Goal: Obtain resource: Download file/media

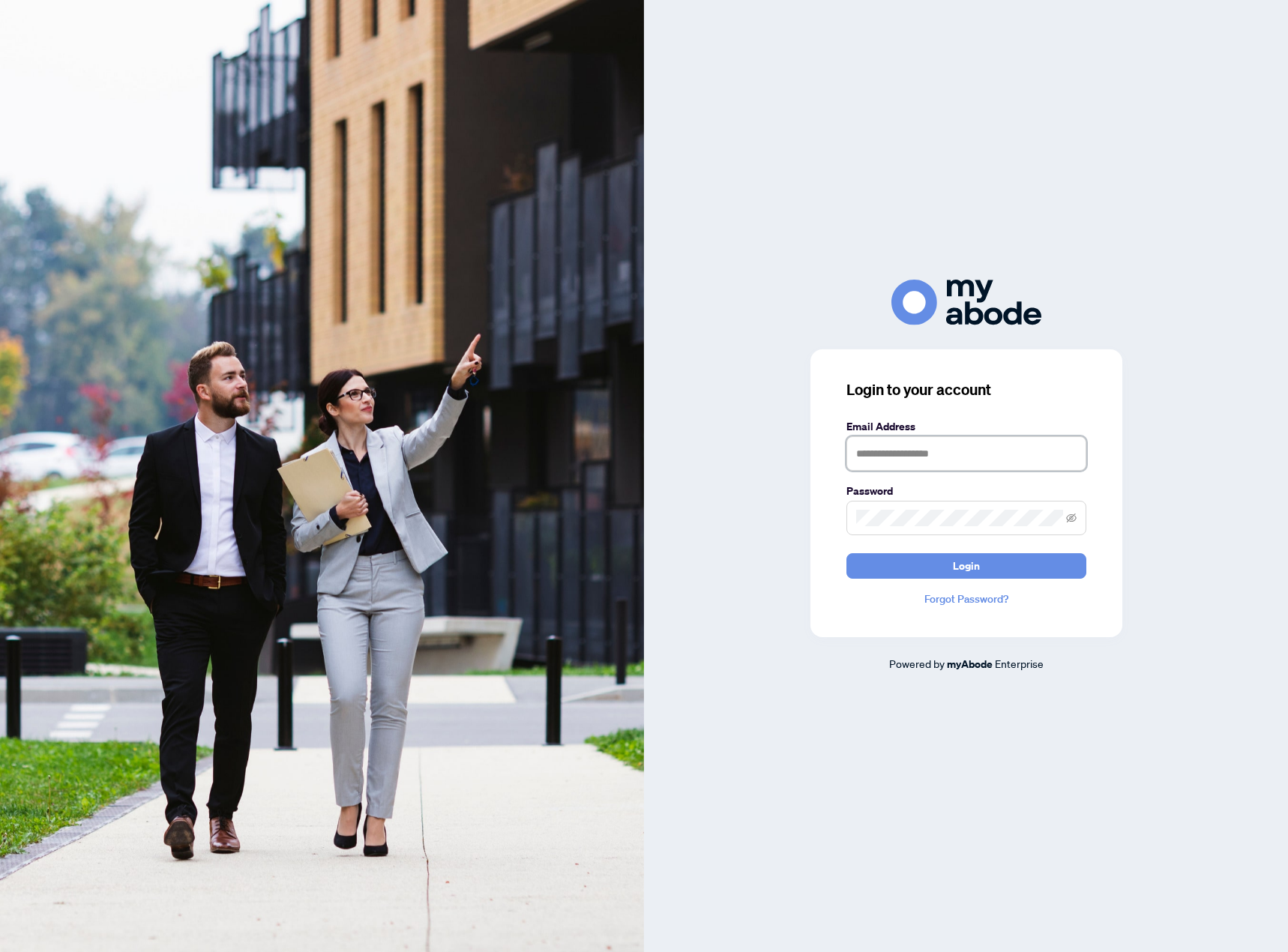
click at [964, 453] on input "text" at bounding box center [966, 453] width 240 height 35
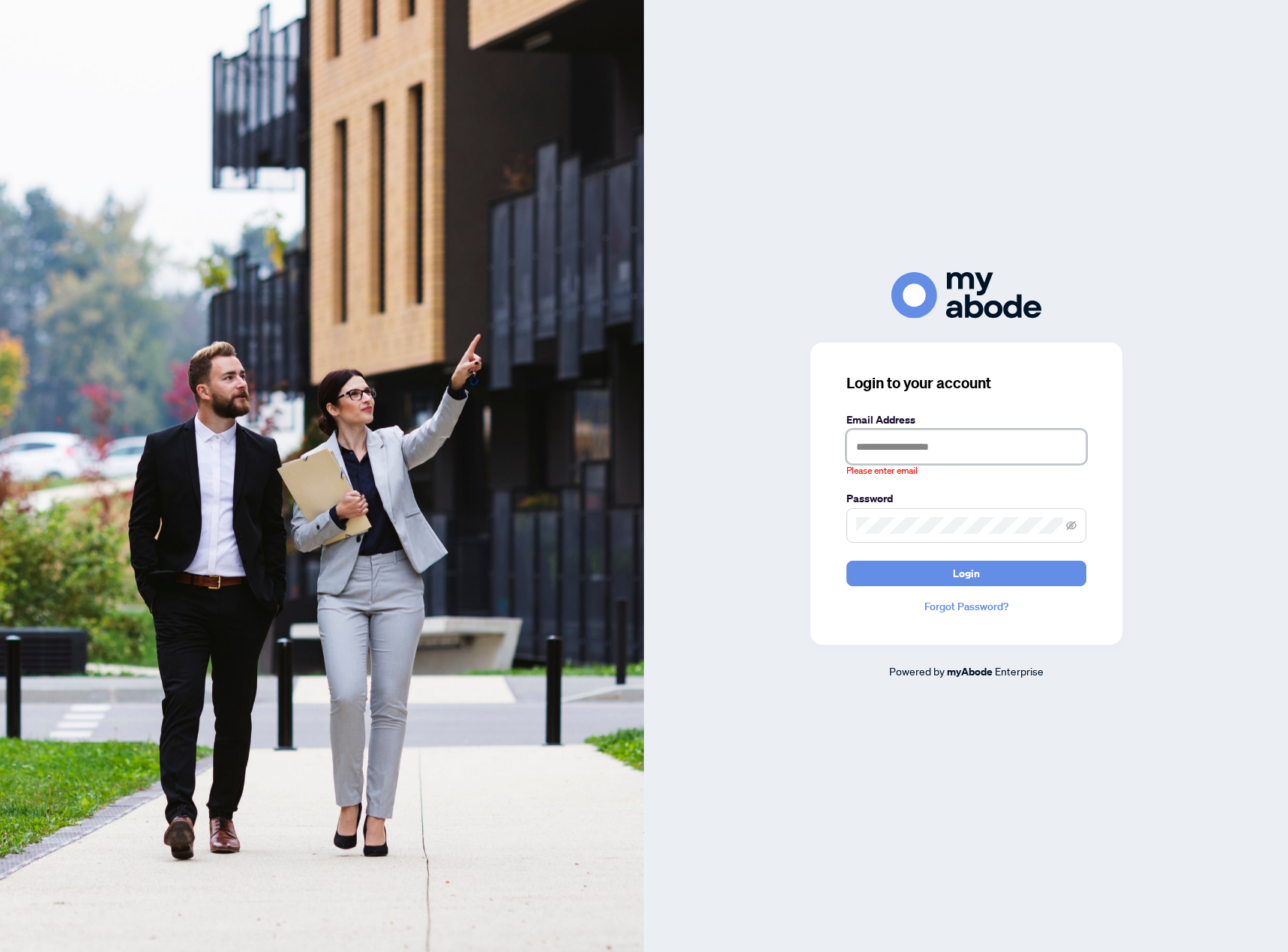
type input "**********"
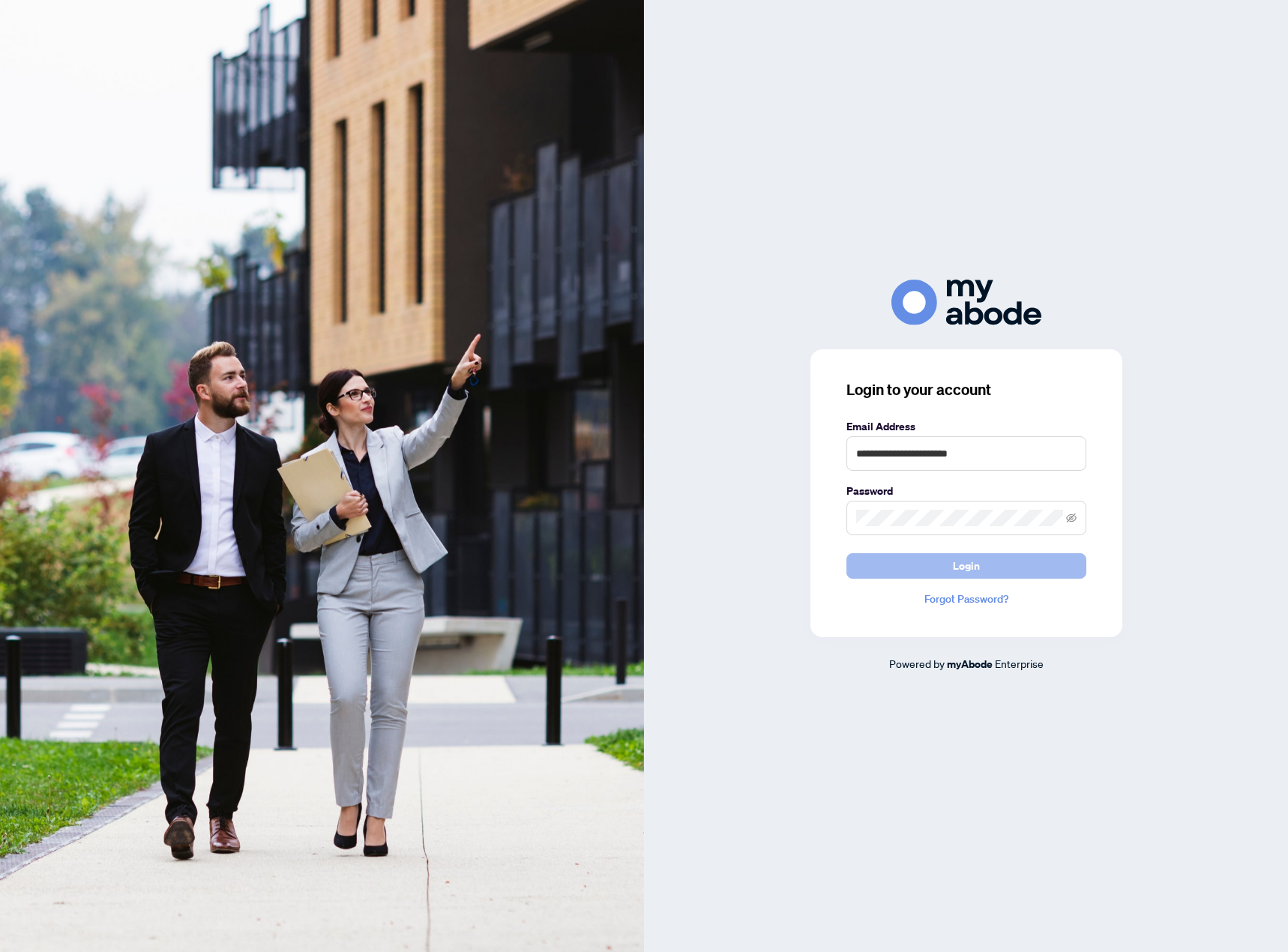
click at [948, 563] on button "Login" at bounding box center [966, 565] width 240 height 26
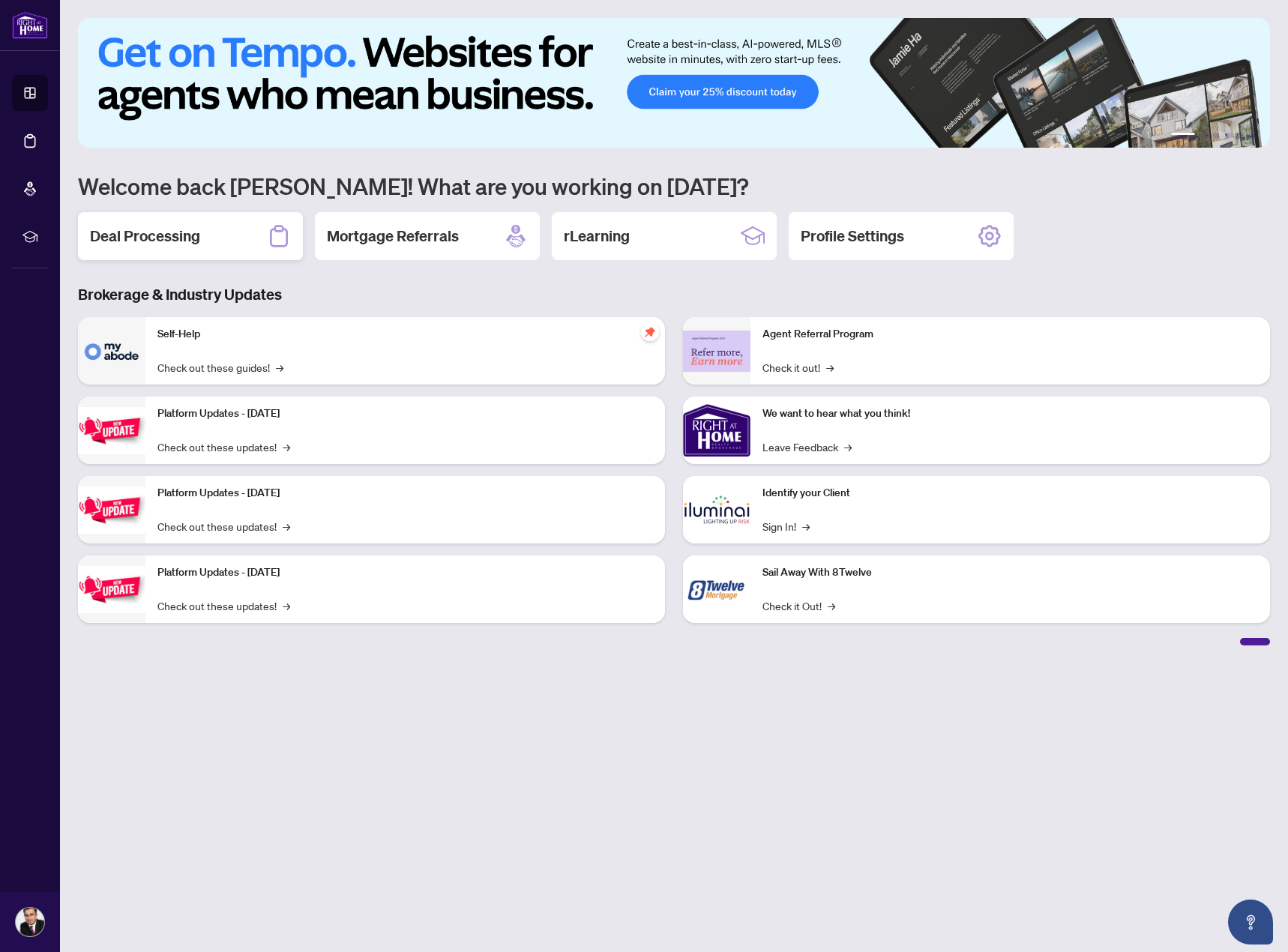
click at [183, 233] on h2 "Deal Processing" at bounding box center [145, 236] width 110 height 21
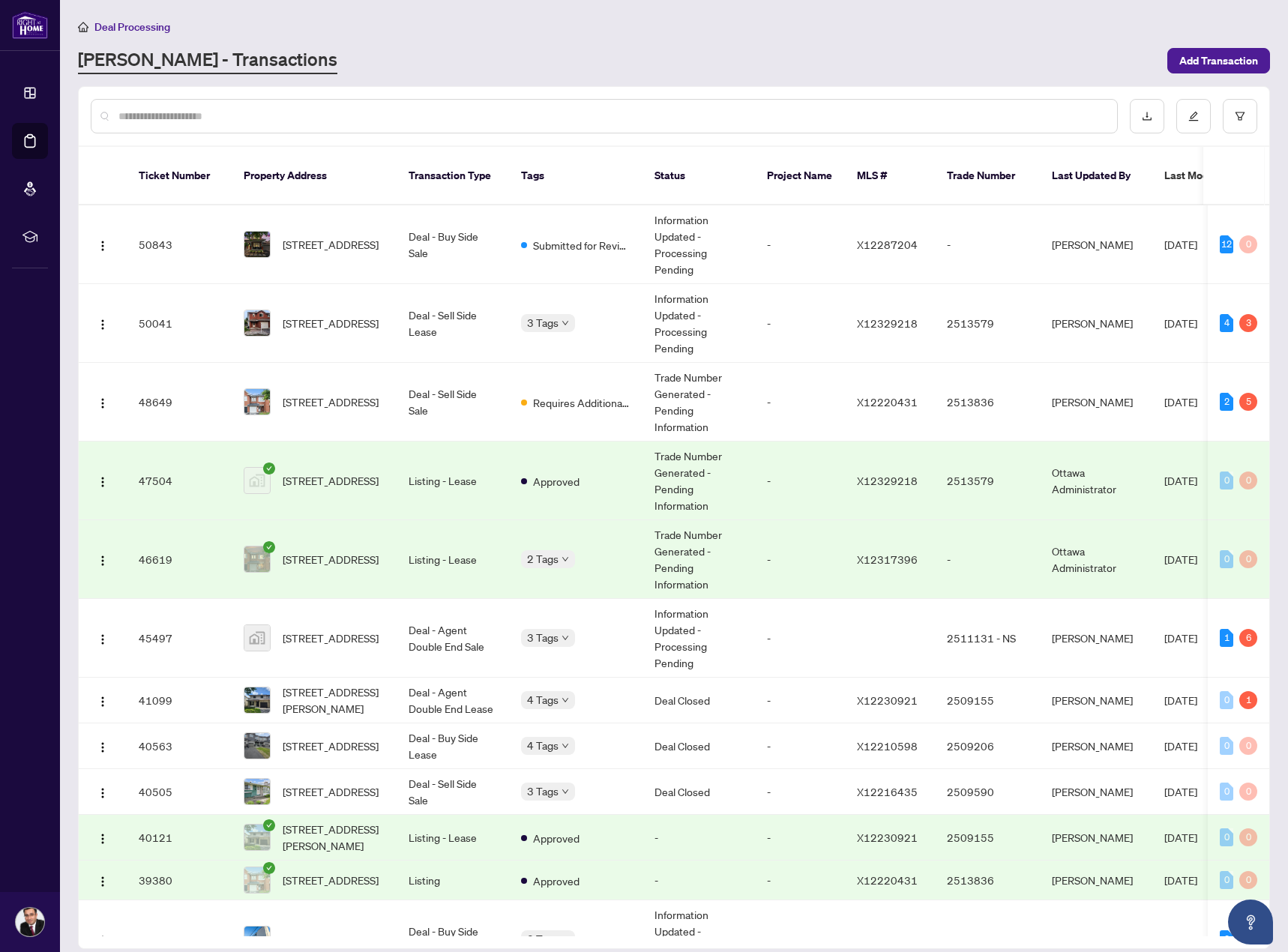
click at [298, 472] on span "[STREET_ADDRESS]" at bounding box center [330, 481] width 96 height 16
click at [348, 630] on span "[STREET_ADDRESS]" at bounding box center [330, 638] width 96 height 16
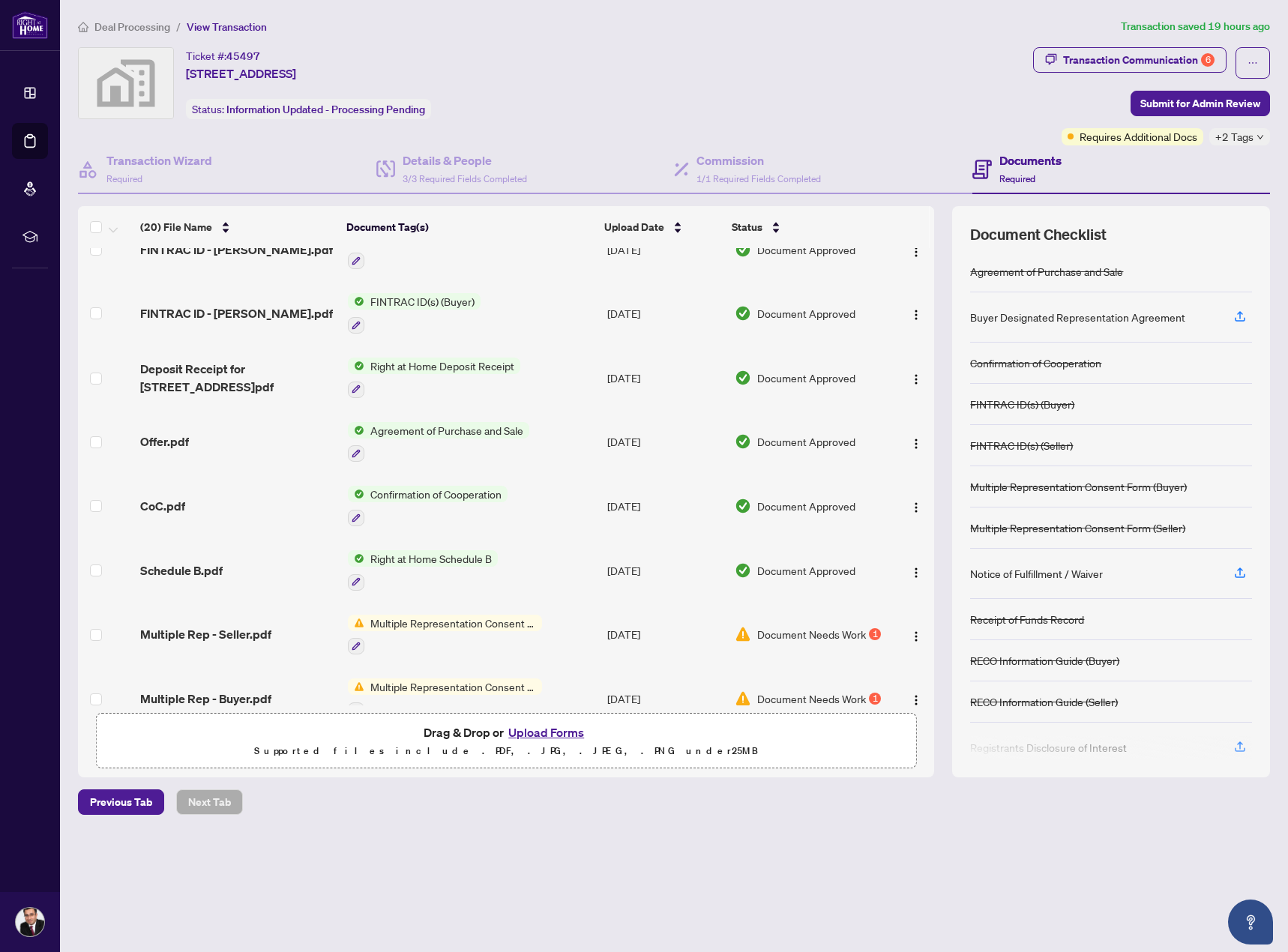
scroll to position [675, 0]
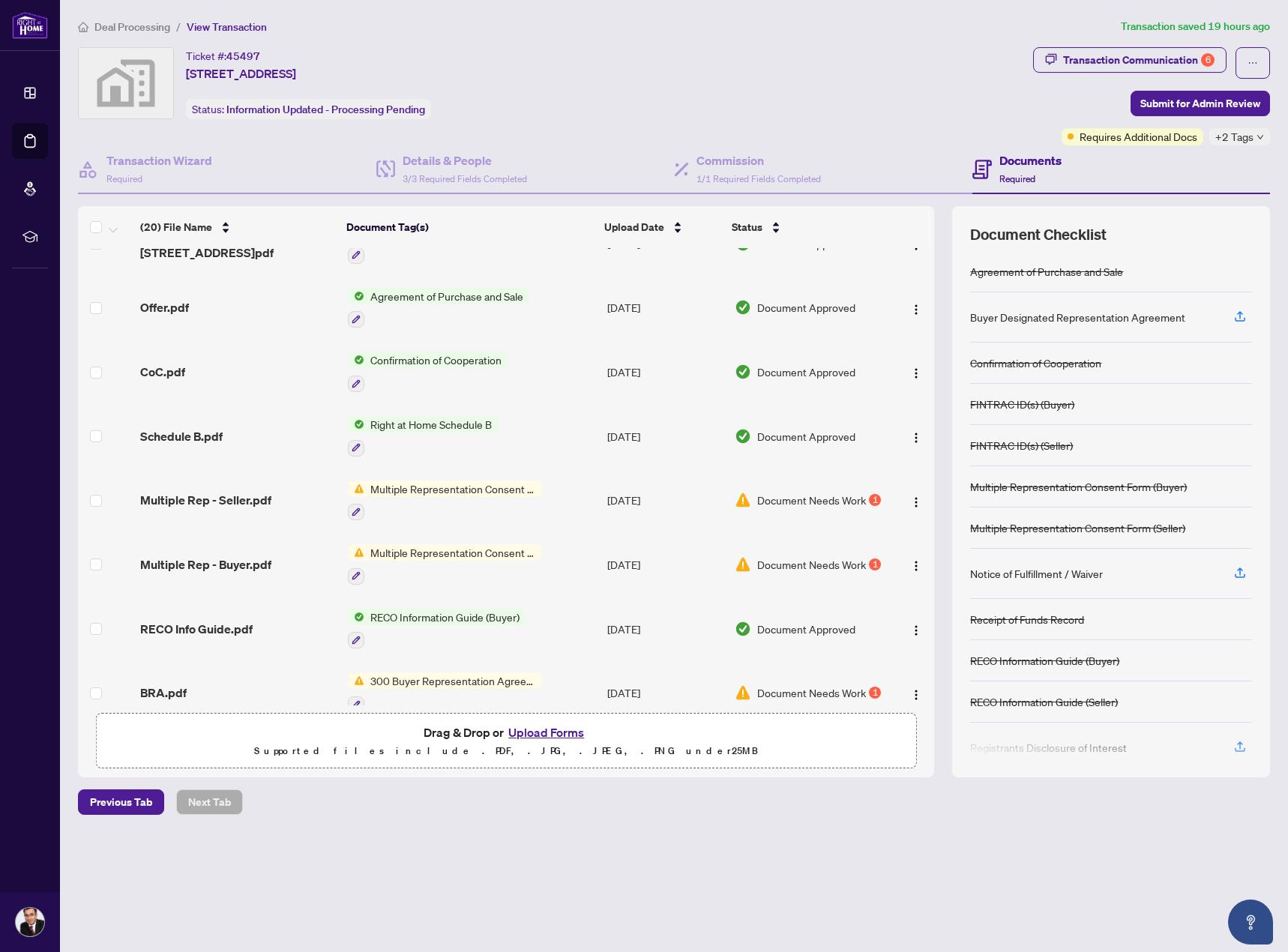
click at [418, 481] on span "Multiple Representation Consent Form (Seller)" at bounding box center [453, 489] width 178 height 16
click at [474, 552] on span "Multiple Representation Consent Form (Seller)" at bounding box center [452, 555] width 223 height 33
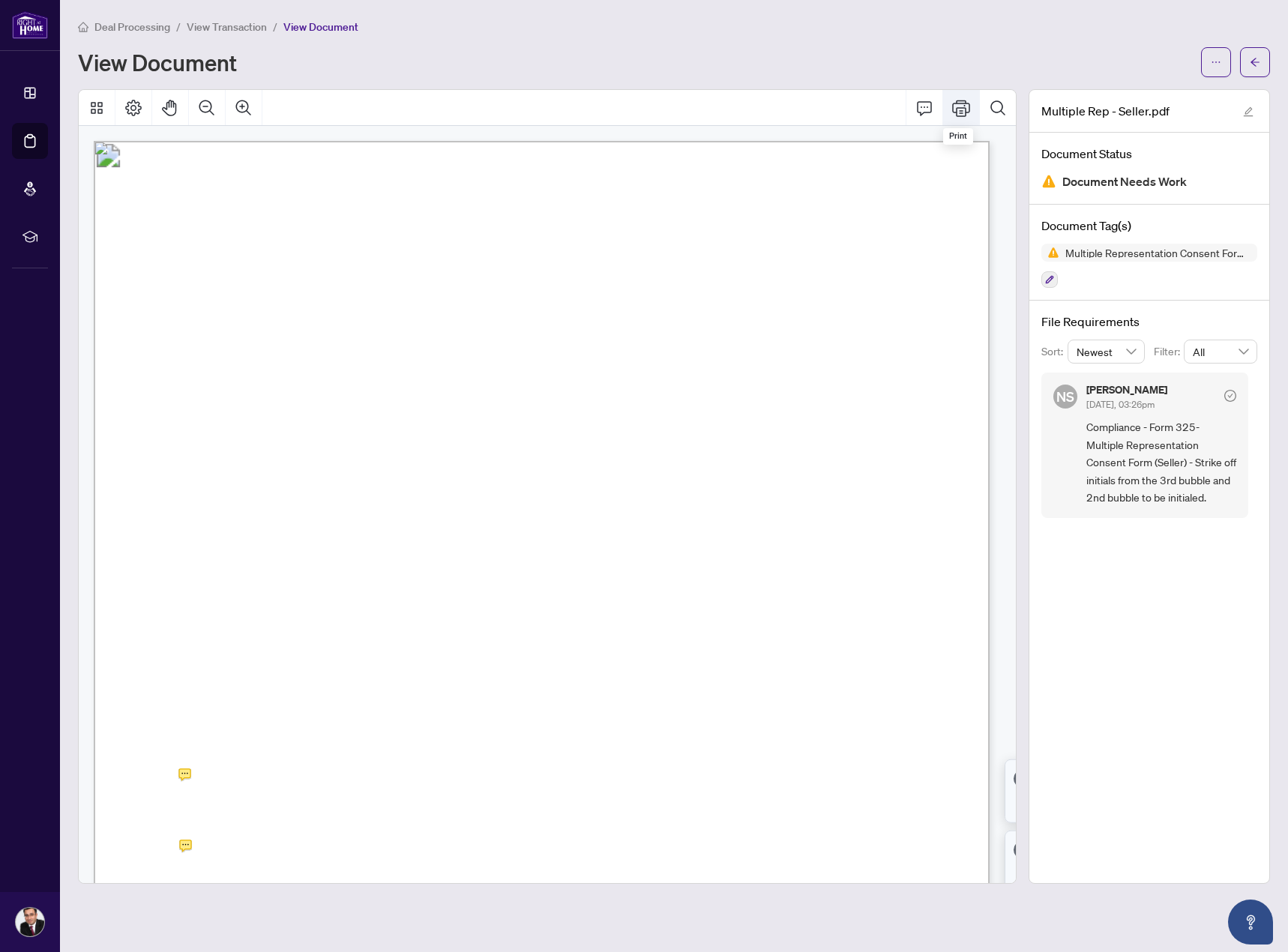
click at [961, 110] on icon "Print" at bounding box center [961, 108] width 18 height 16
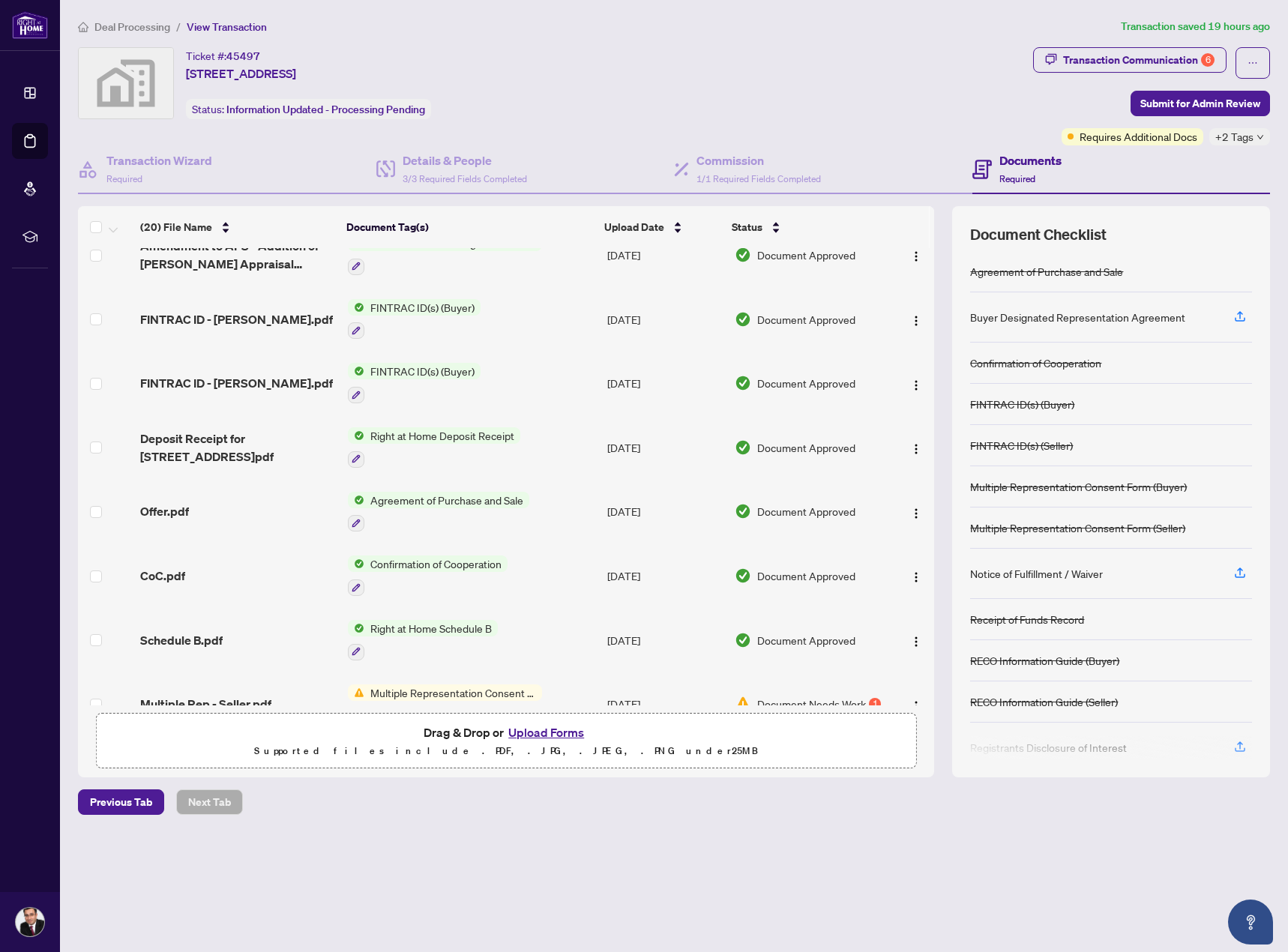
scroll to position [600, 0]
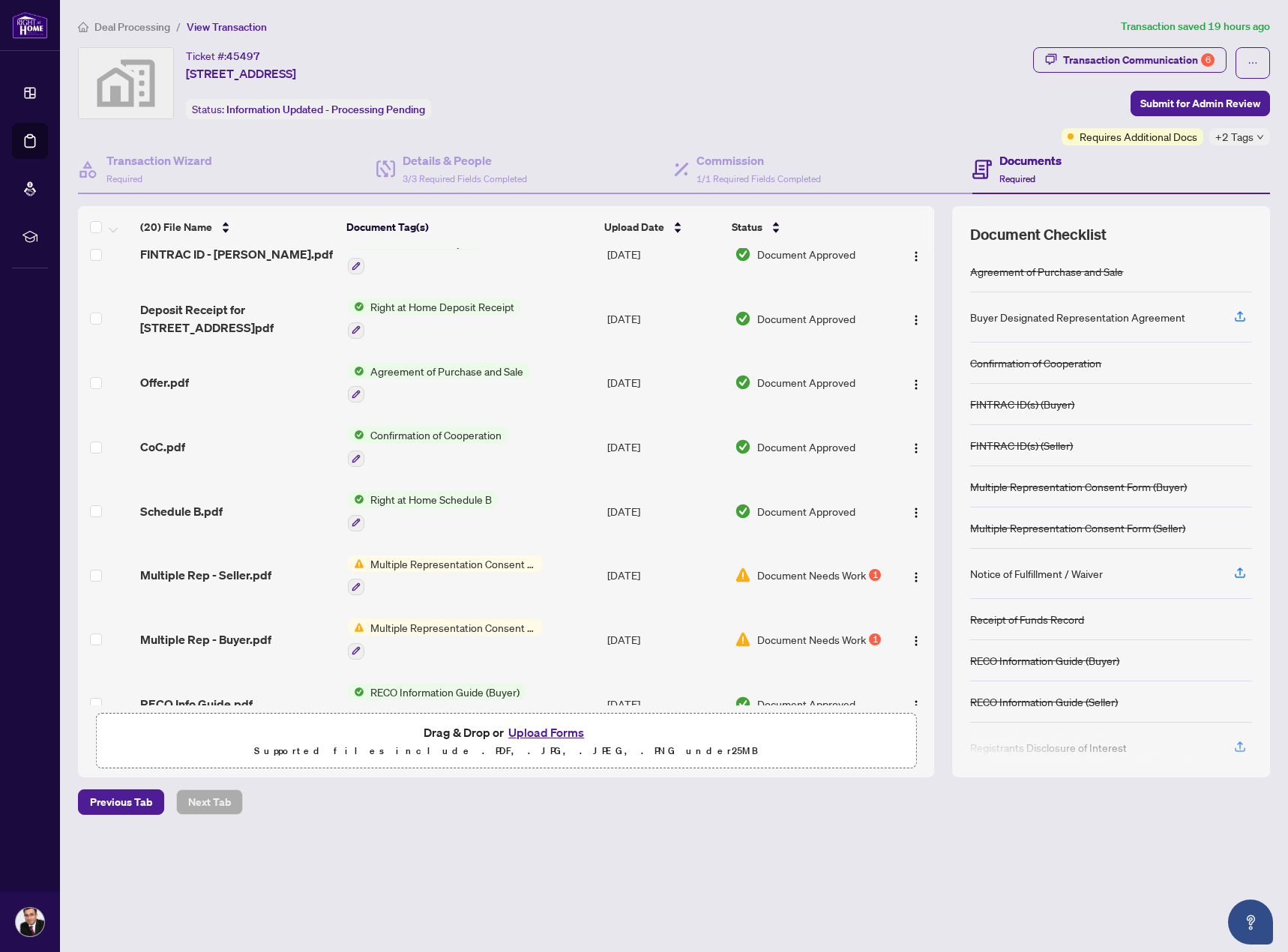
click at [477, 619] on span "Multiple Representation Consent Form (Buyer)" at bounding box center [453, 627] width 178 height 16
click at [475, 691] on span "Multiple Representation Consent Form (Buyer)" at bounding box center [452, 693] width 223 height 33
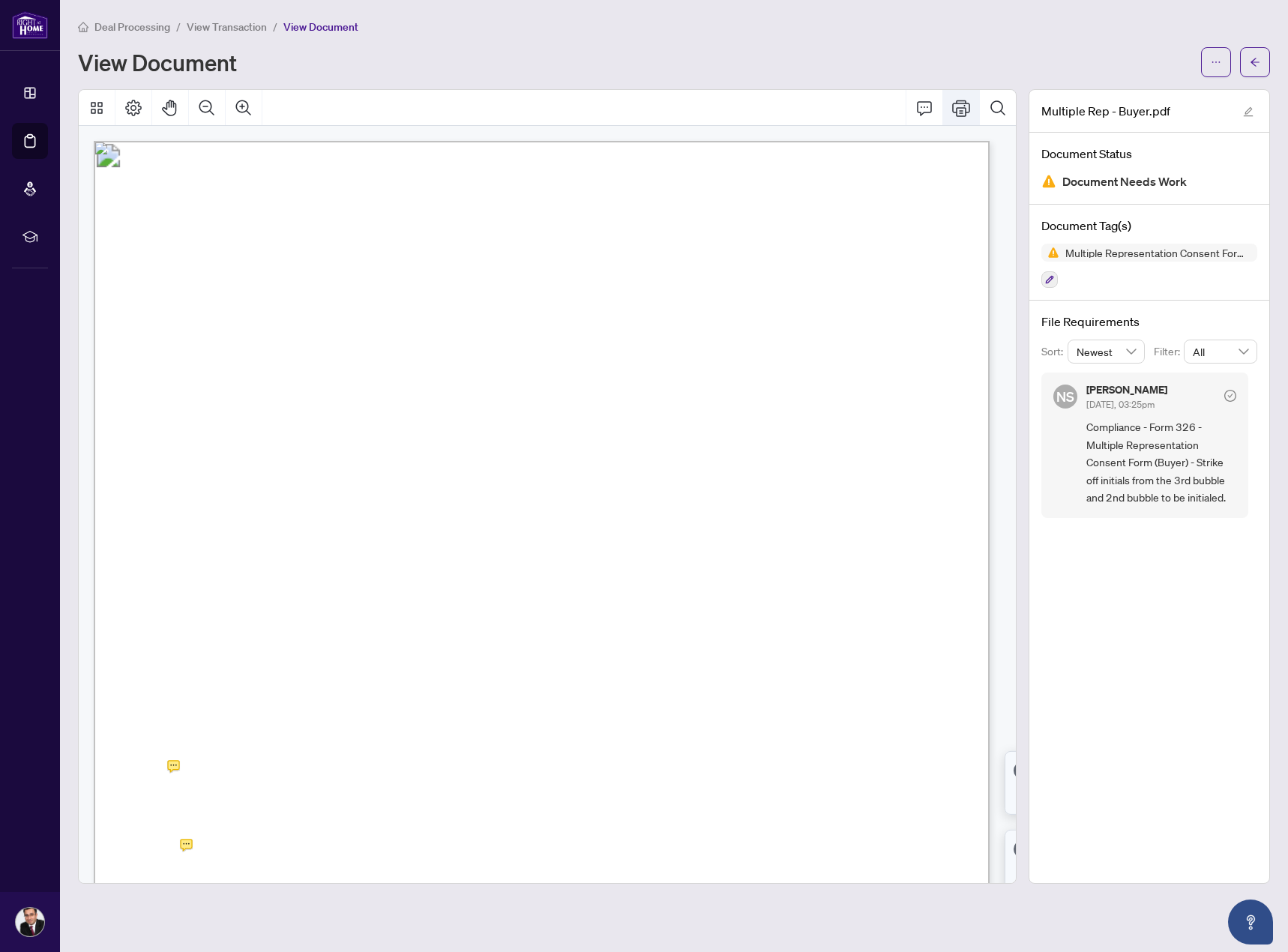
click at [958, 111] on icon "Print" at bounding box center [961, 108] width 18 height 18
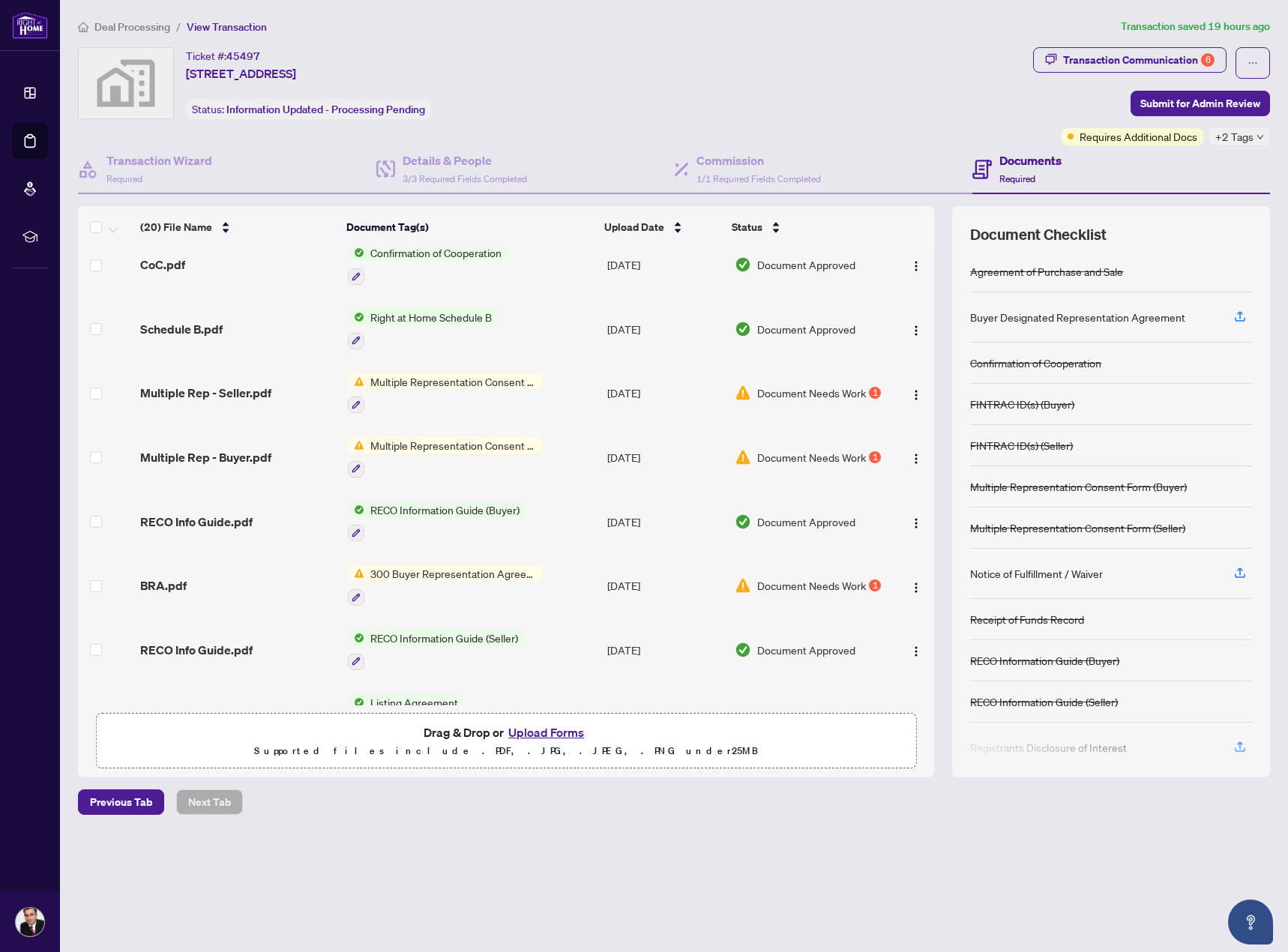
scroll to position [810, 0]
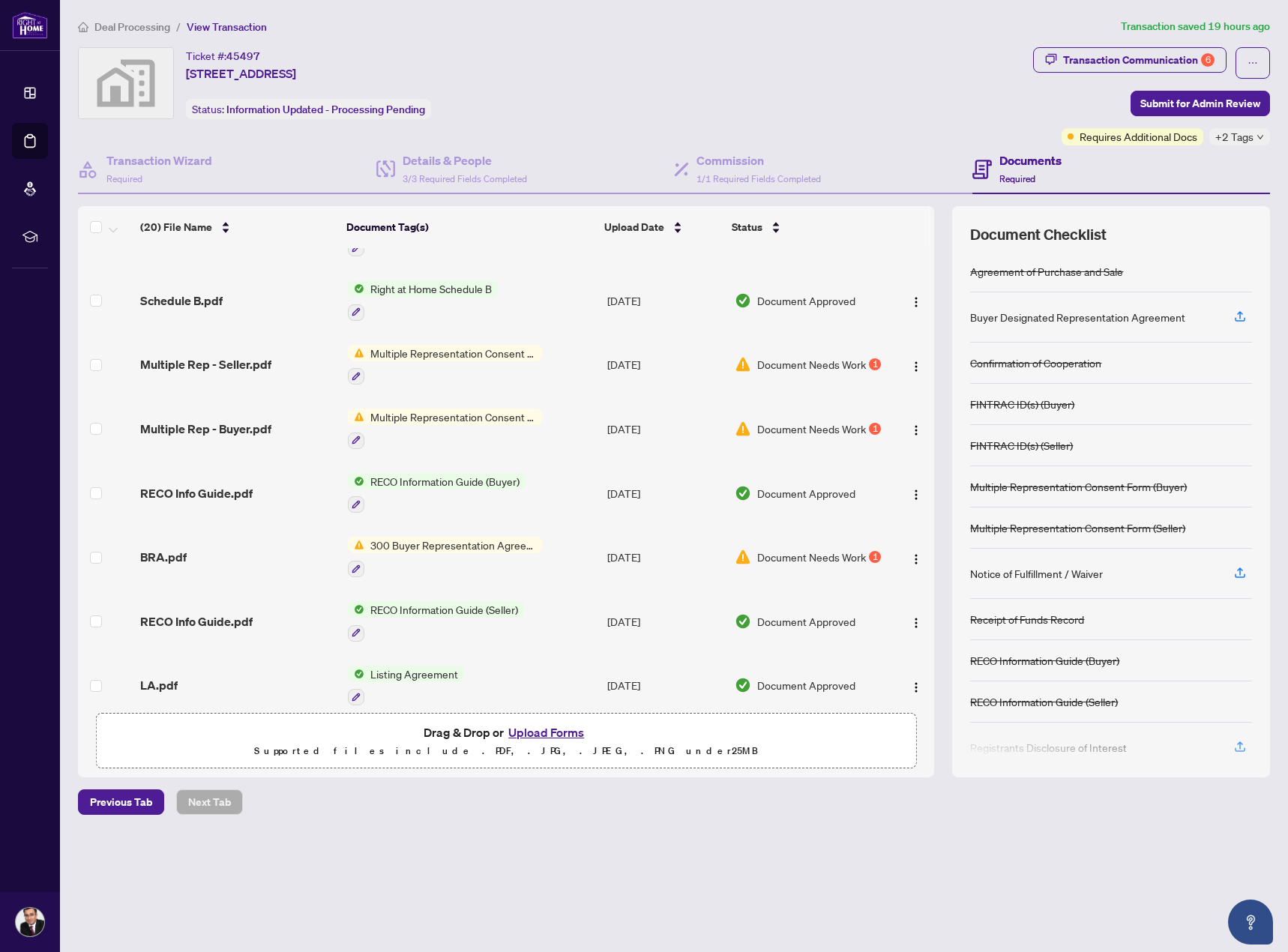
click at [826, 549] on span "Document Needs Work" at bounding box center [812, 557] width 109 height 16
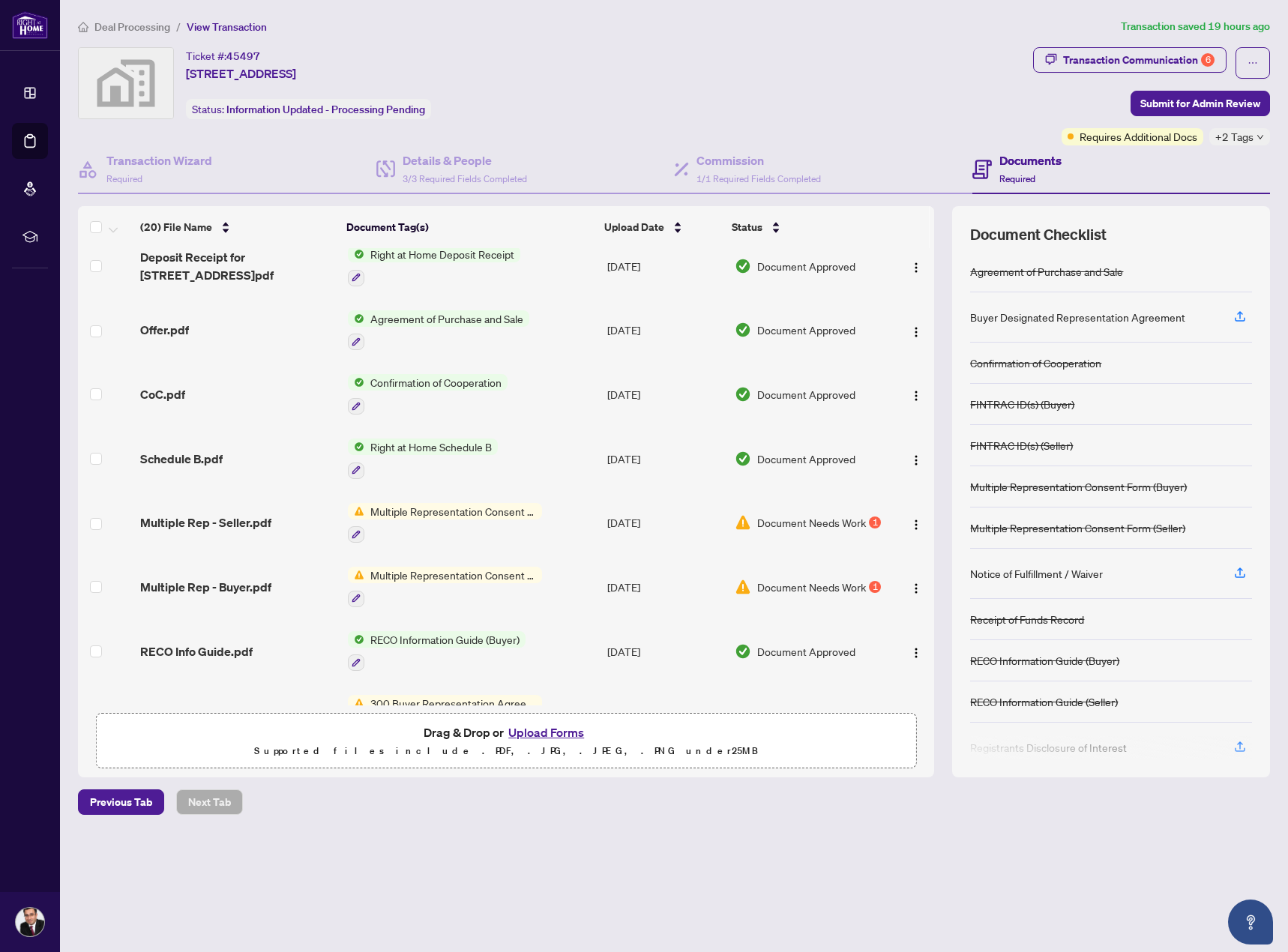
scroll to position [810, 0]
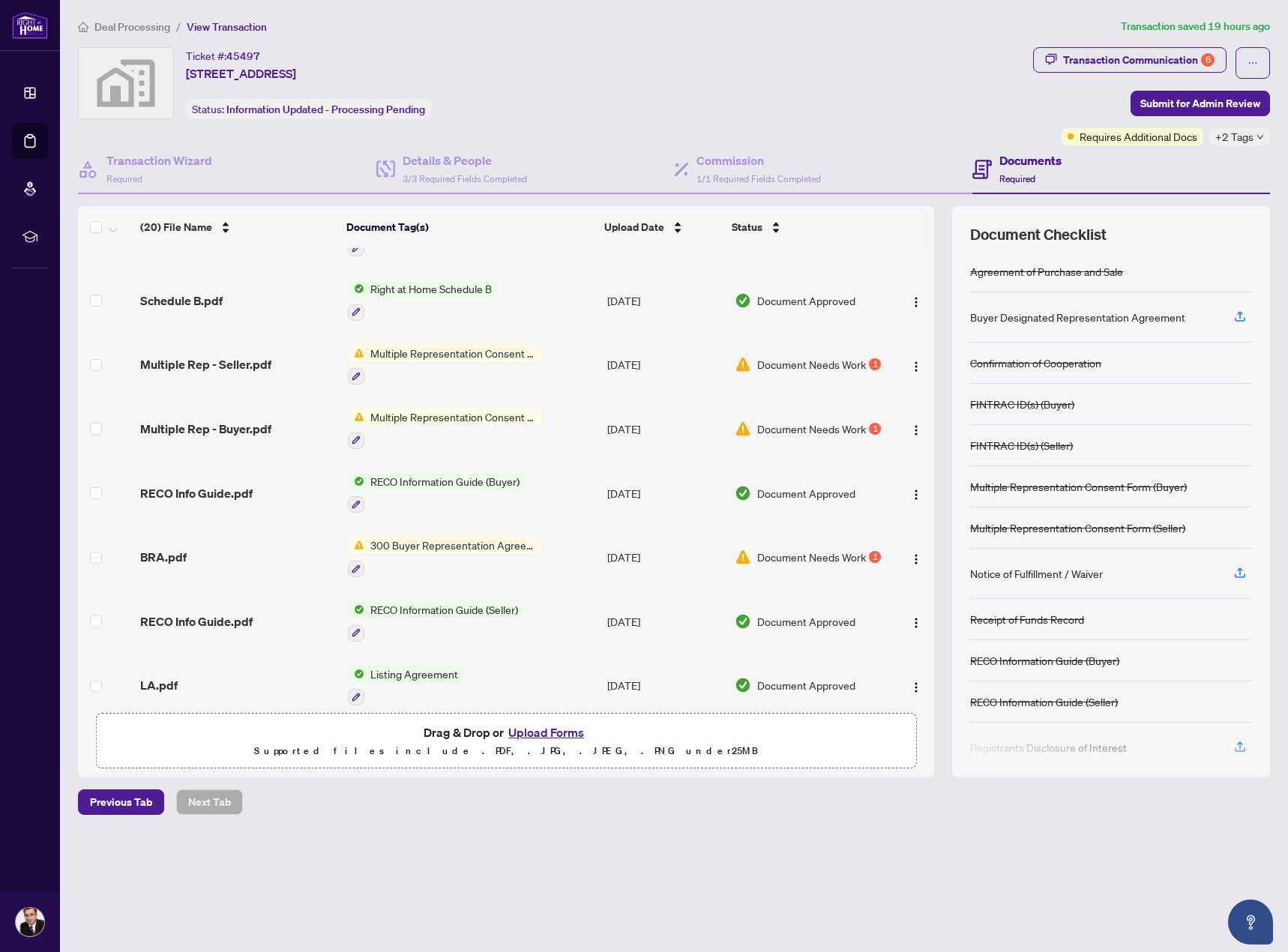
click at [802, 549] on span "Document Needs Work" at bounding box center [812, 557] width 109 height 16
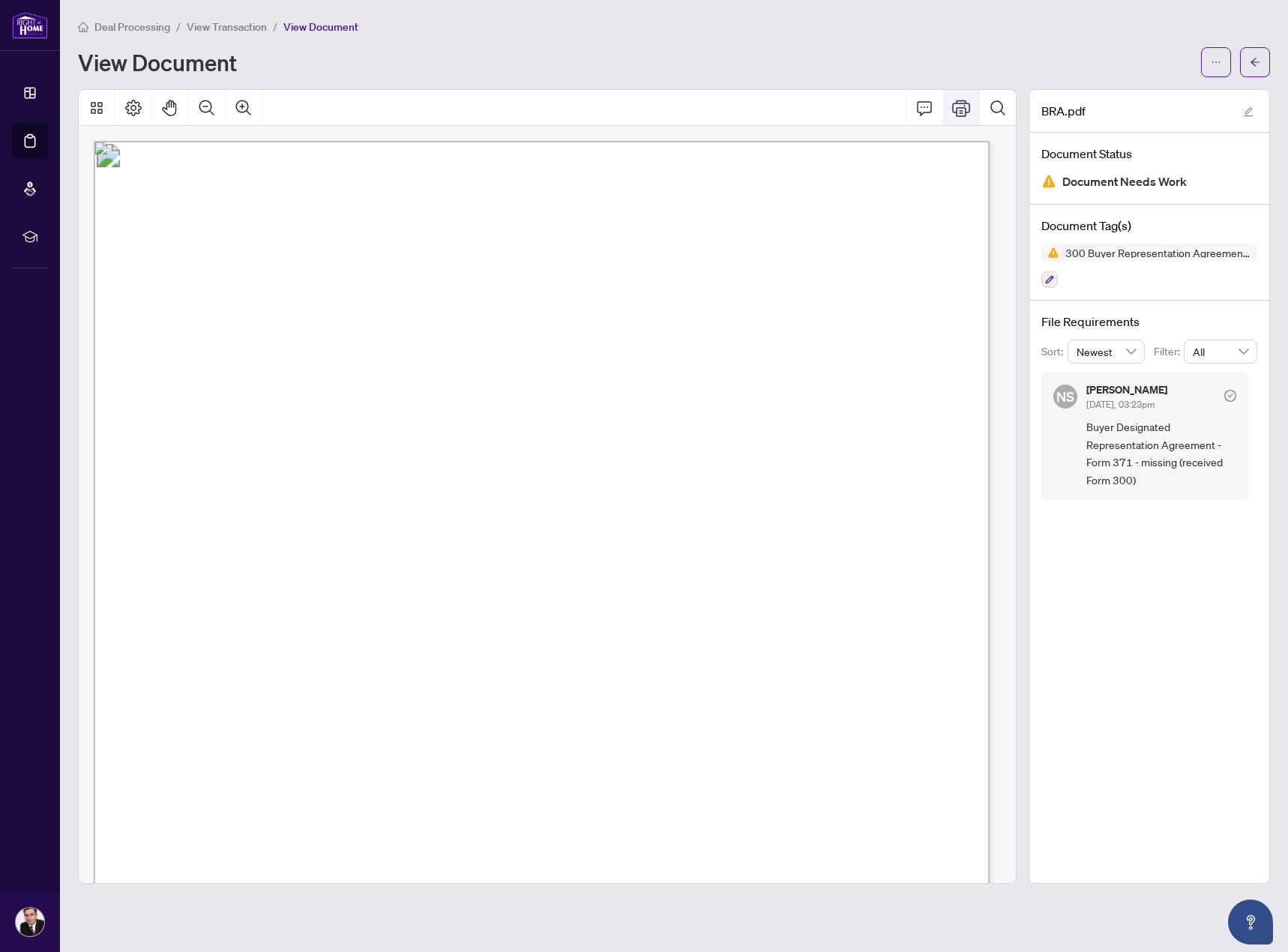
click at [955, 110] on icon "Print" at bounding box center [961, 108] width 18 height 18
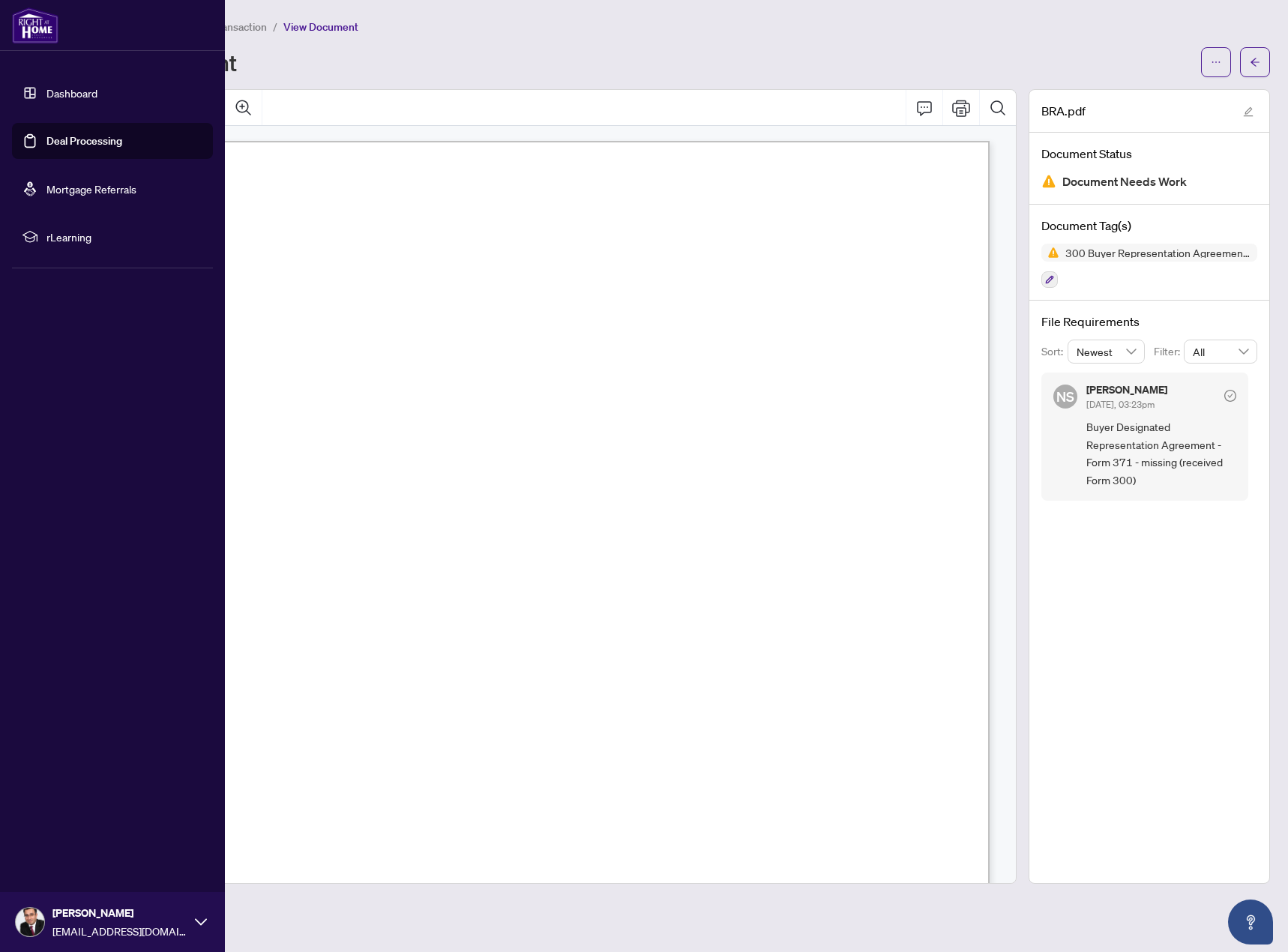
click at [58, 97] on link "Dashboard" at bounding box center [72, 93] width 51 height 13
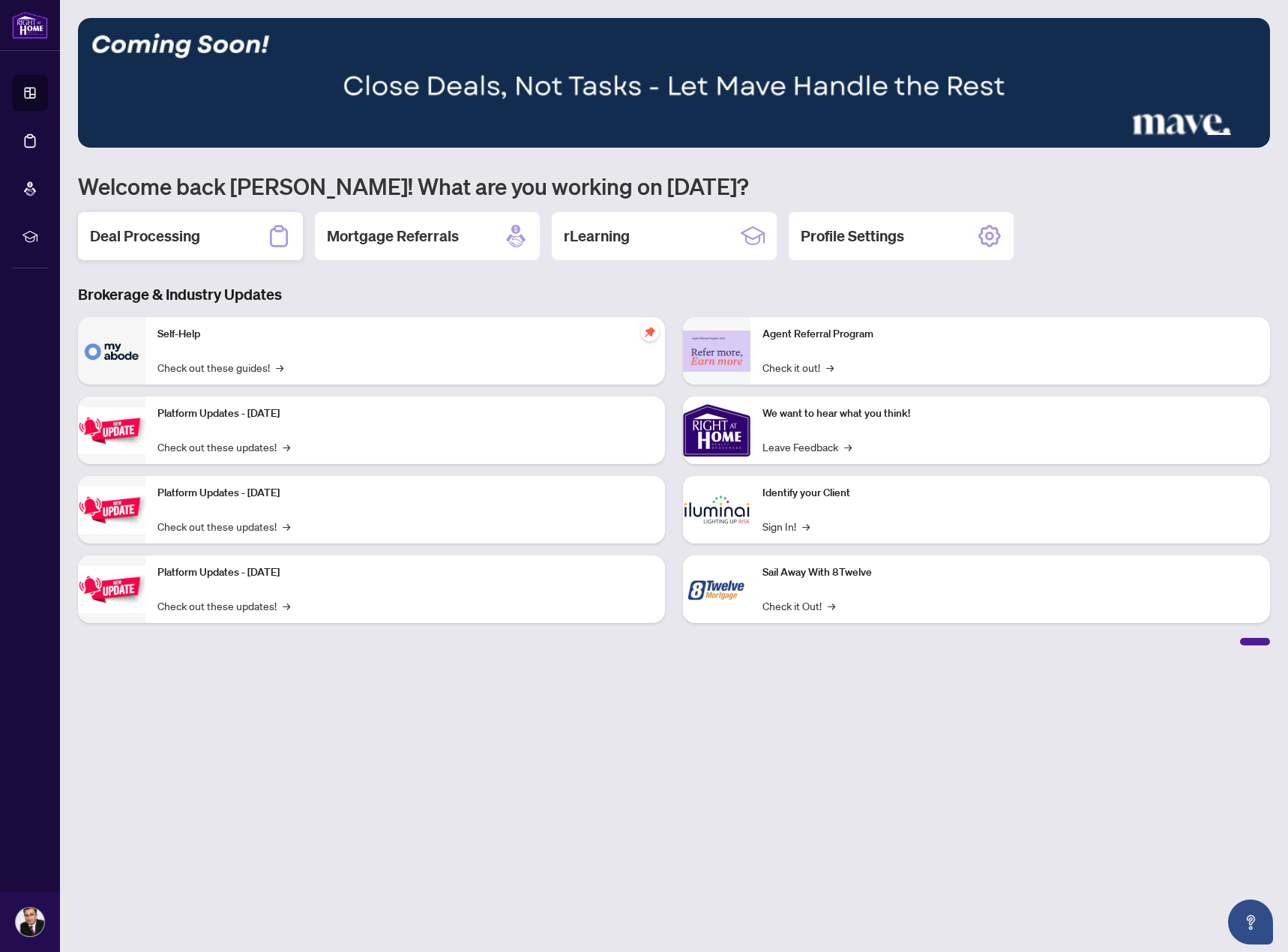
click at [195, 242] on h2 "Deal Processing" at bounding box center [145, 236] width 110 height 21
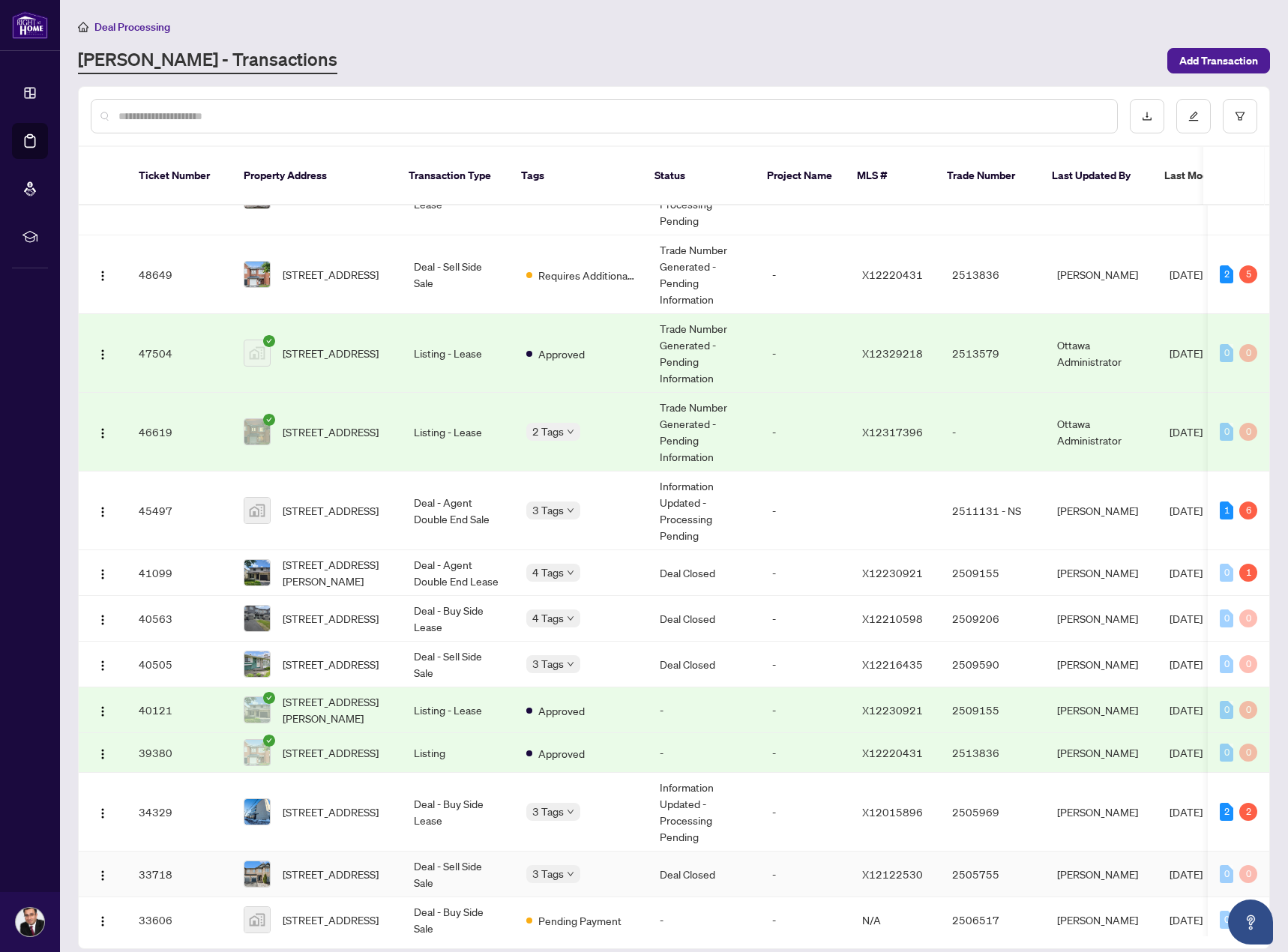
scroll to position [123, 0]
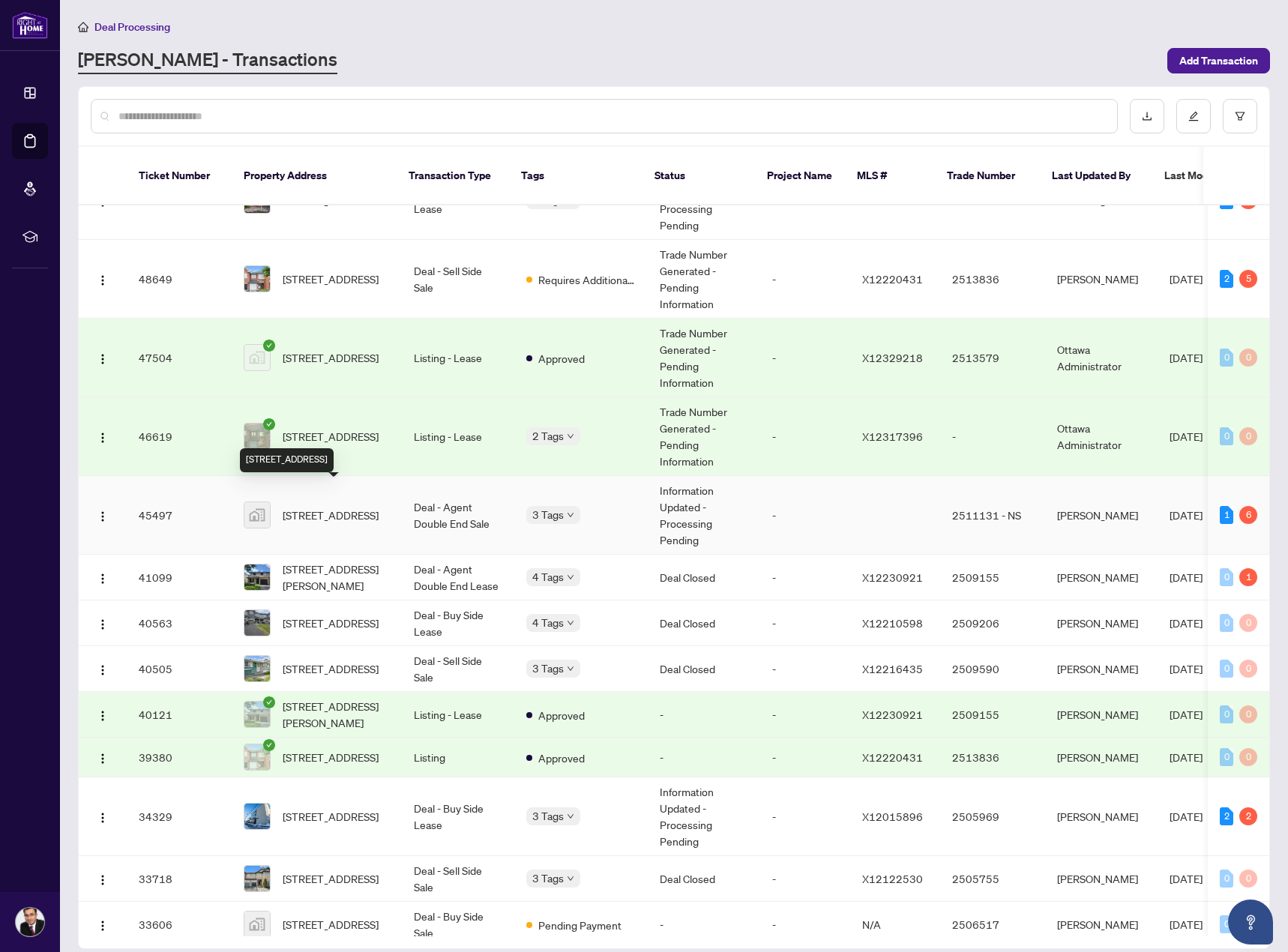
click at [358, 507] on span "[STREET_ADDRESS]" at bounding box center [330, 515] width 96 height 16
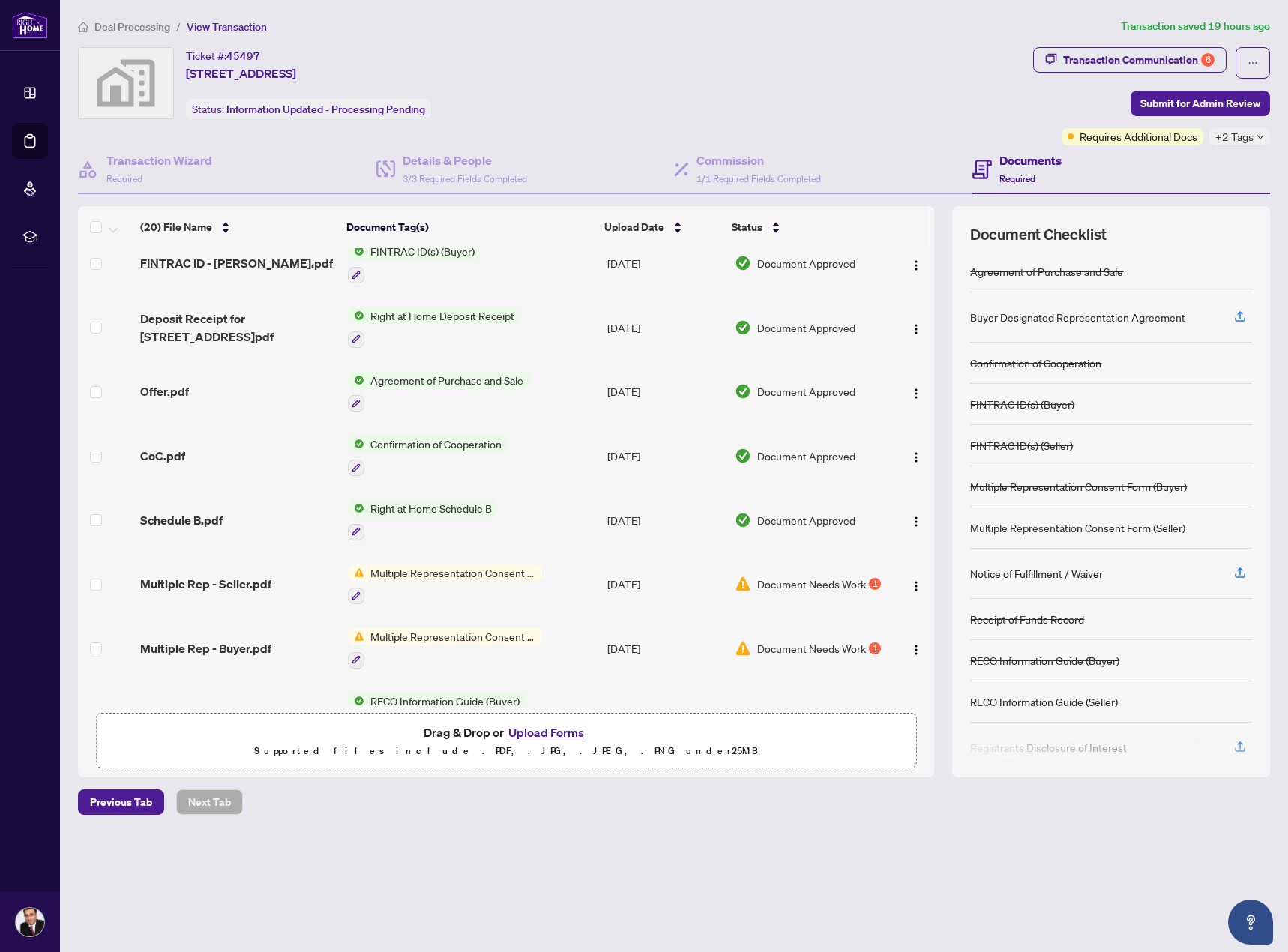
scroll to position [585, 0]
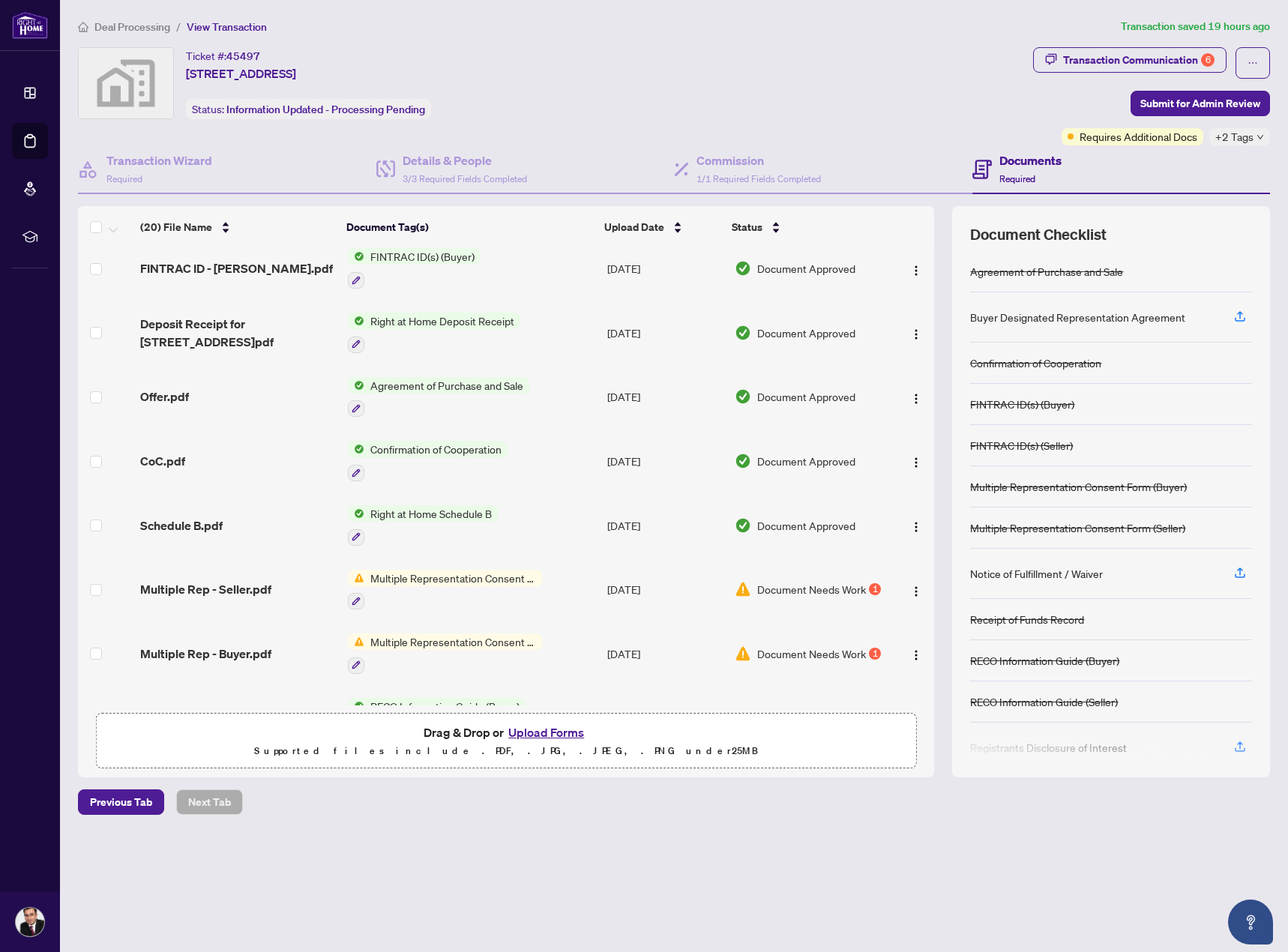
click at [444, 634] on span "Multiple Representation Consent Form (Buyer)" at bounding box center [453, 642] width 178 height 16
click at [826, 645] on span "Document Needs Work" at bounding box center [812, 654] width 109 height 16
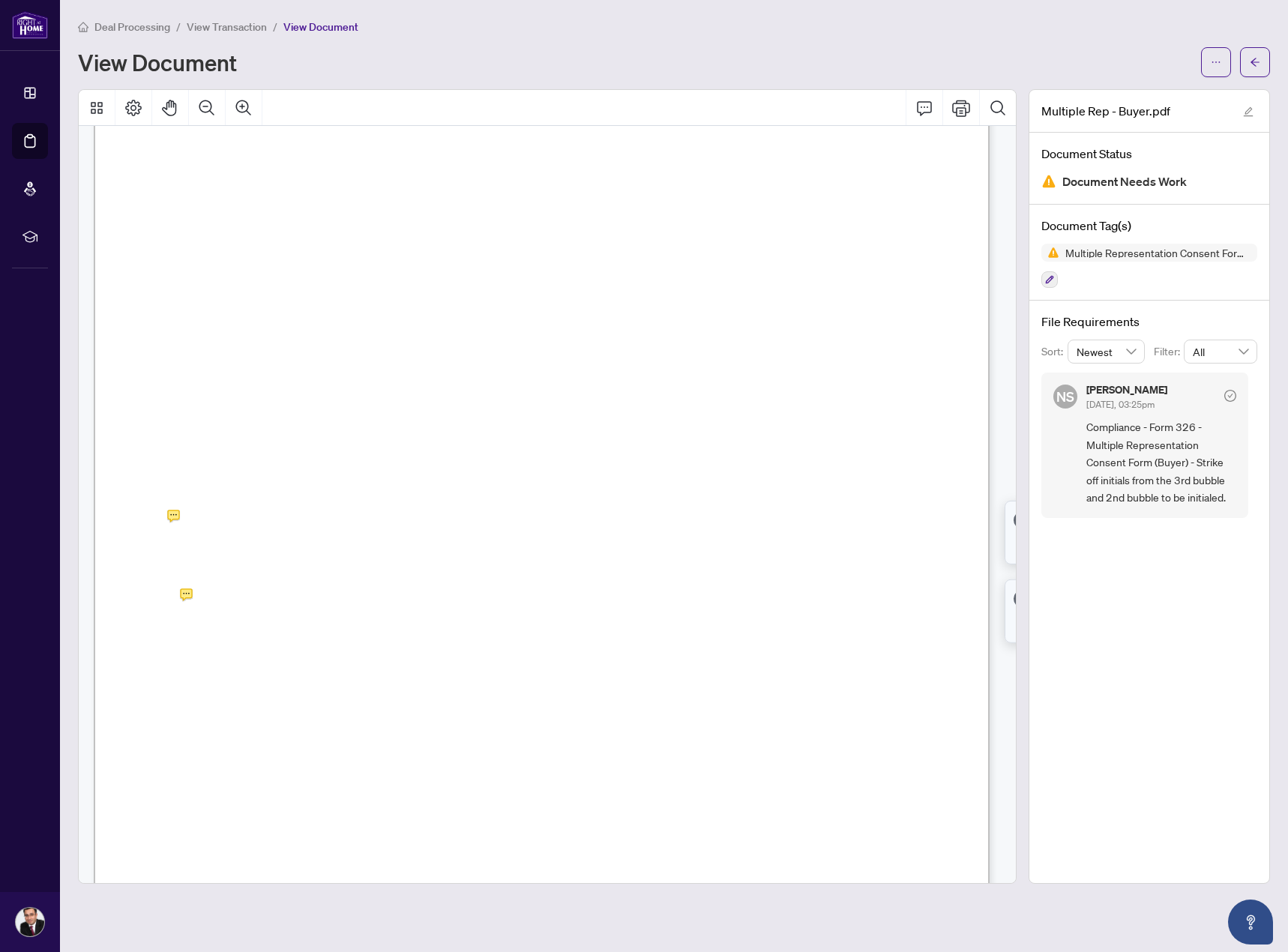
scroll to position [300, 0]
click at [1249, 53] on button "button" at bounding box center [1255, 62] width 30 height 30
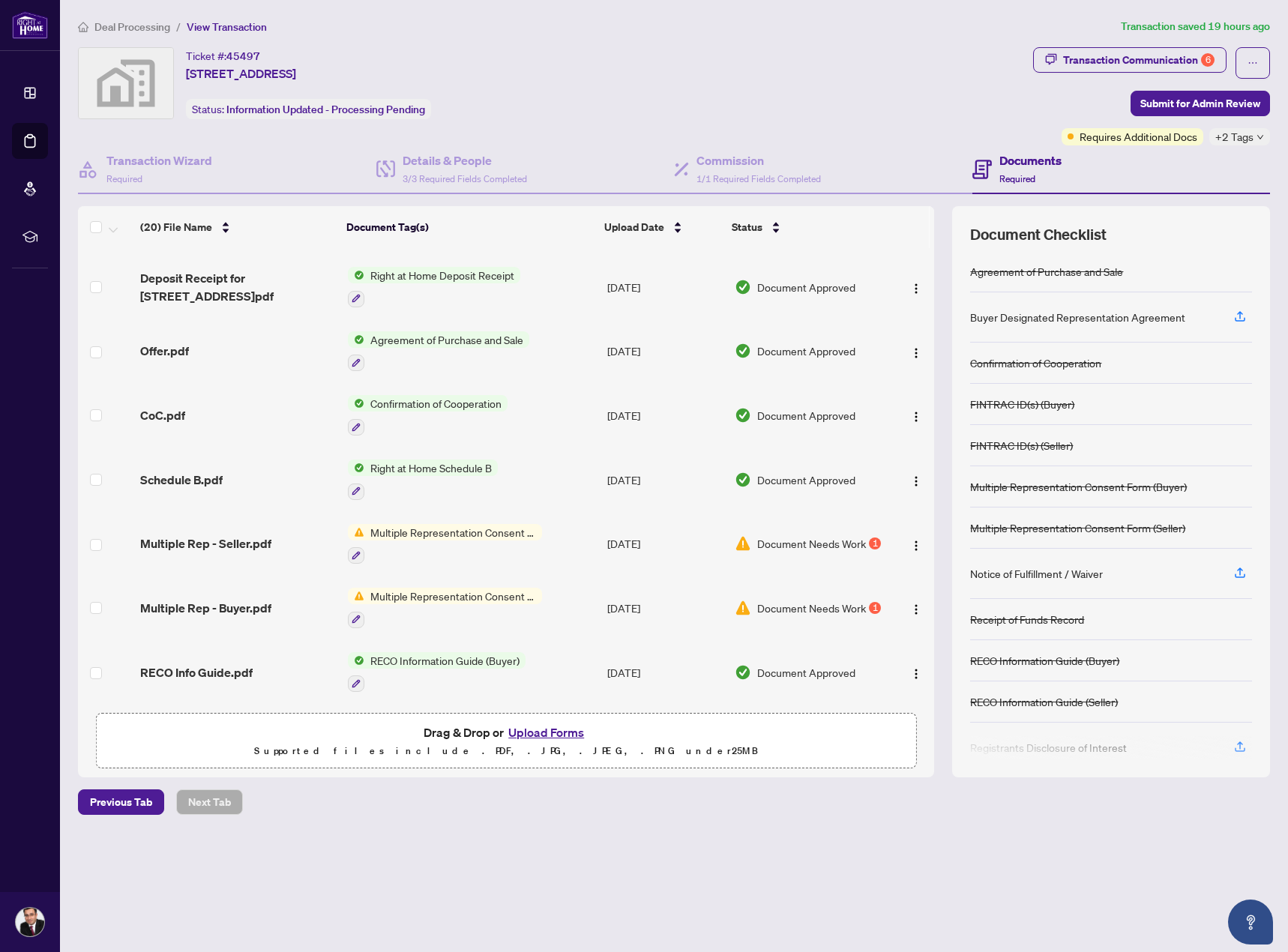
scroll to position [810, 0]
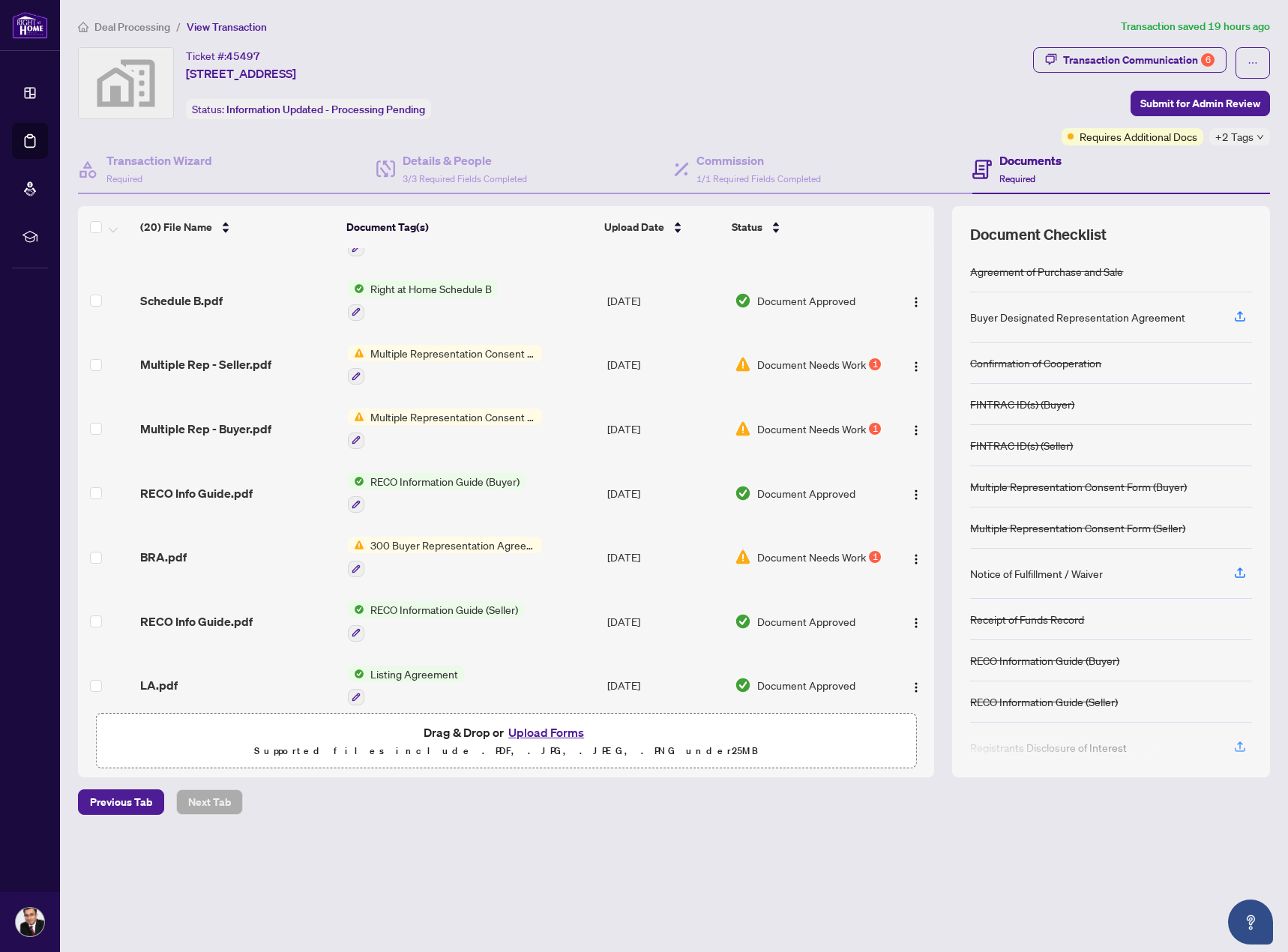
click at [472, 409] on span "Multiple Representation Consent Form (Buyer)" at bounding box center [453, 417] width 178 height 16
click at [404, 491] on span "Multiple Representation Consent Form (Buyer)" at bounding box center [452, 483] width 223 height 33
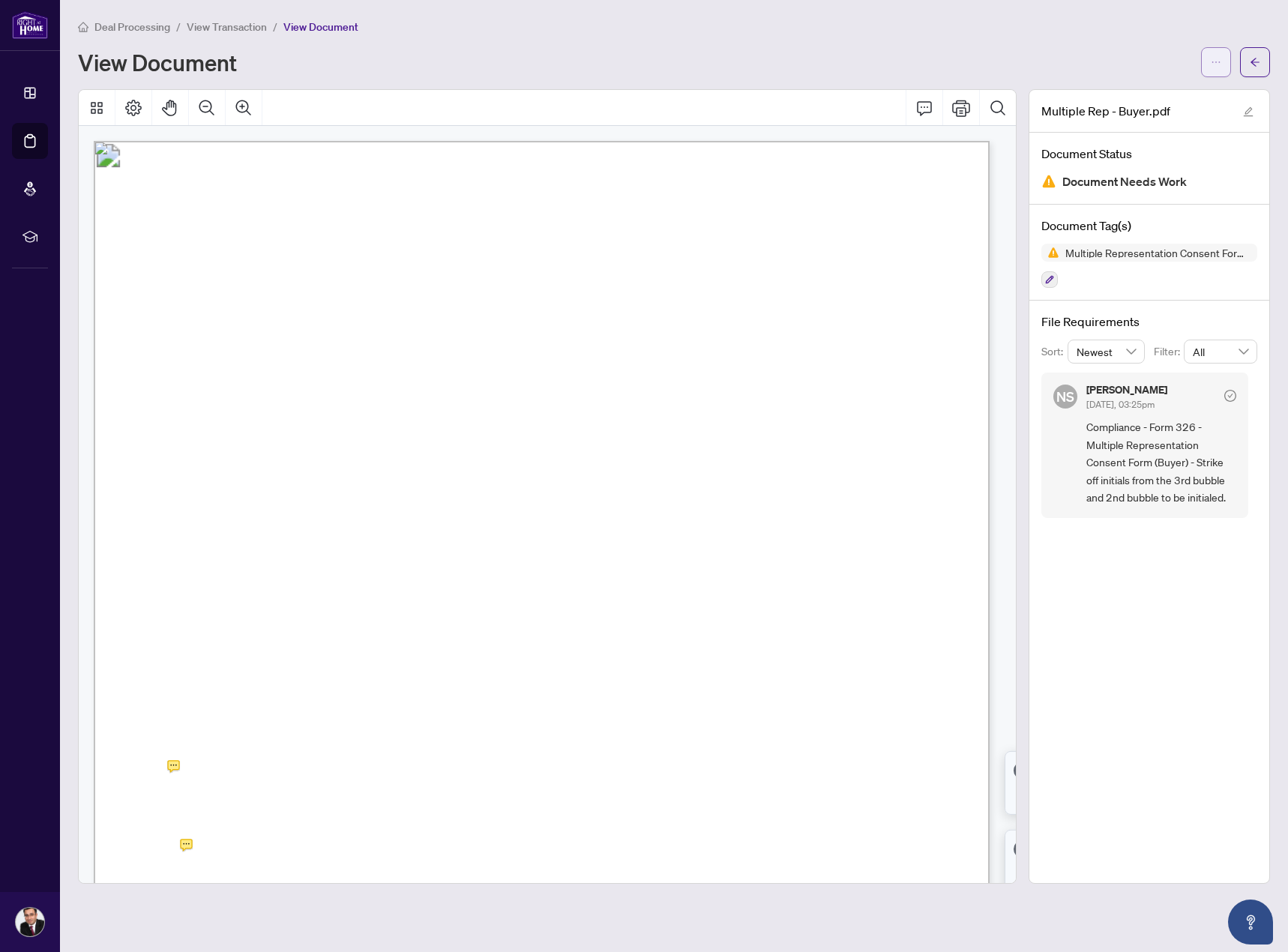
click at [1209, 64] on button "button" at bounding box center [1215, 62] width 30 height 30
click at [1139, 101] on span "Download" at bounding box center [1162, 95] width 114 height 16
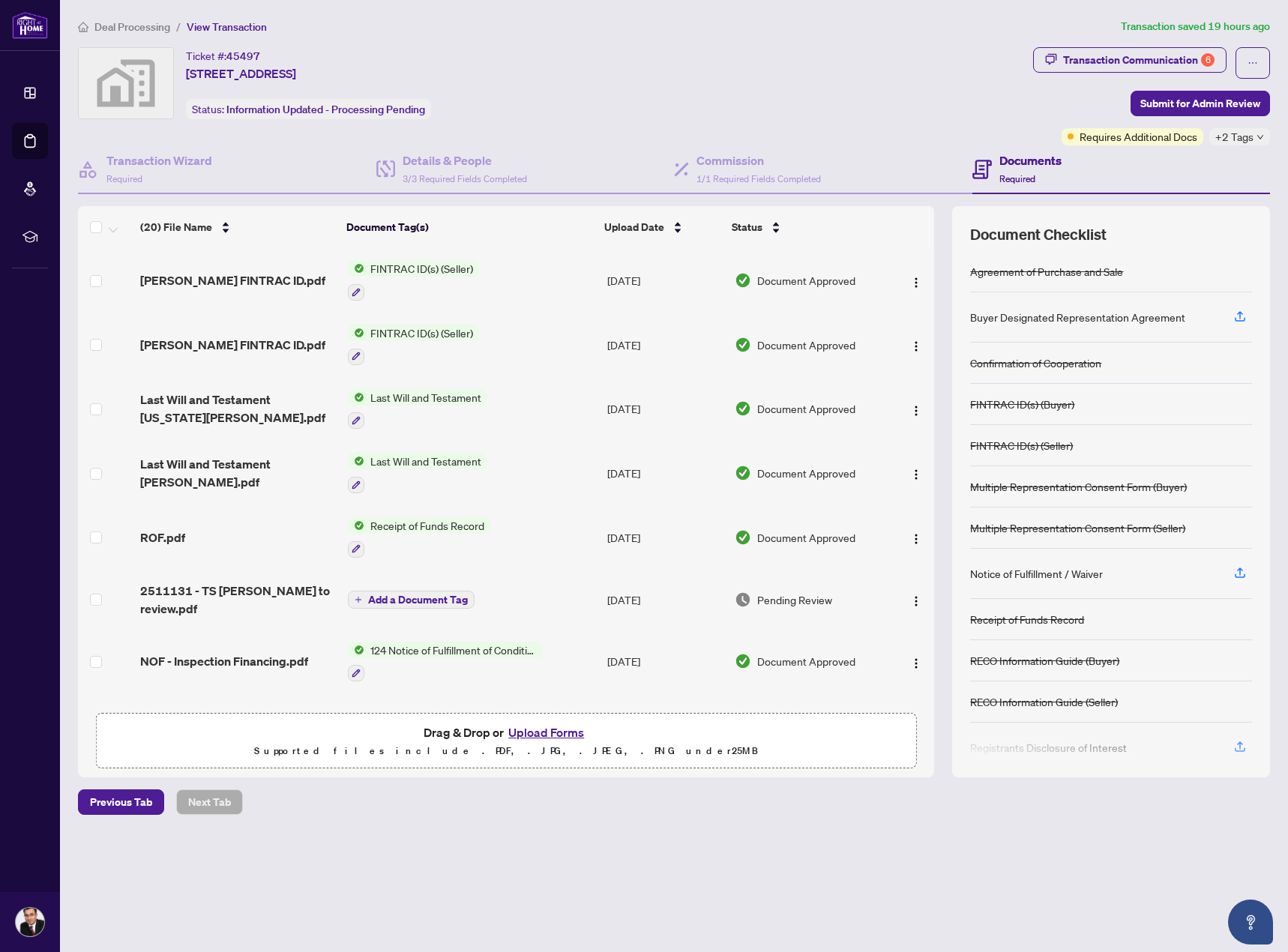
drag, startPoint x: 455, startPoint y: 71, endPoint x: 182, endPoint y: 76, distance: 273.0
click at [182, 76] on div "Ticket #: 45497 [STREET_ADDRESS] Status: Information Updated - Processing Pendi…" at bounding box center [553, 82] width 949 height 72
copy span "[STREET_ADDRESS]"
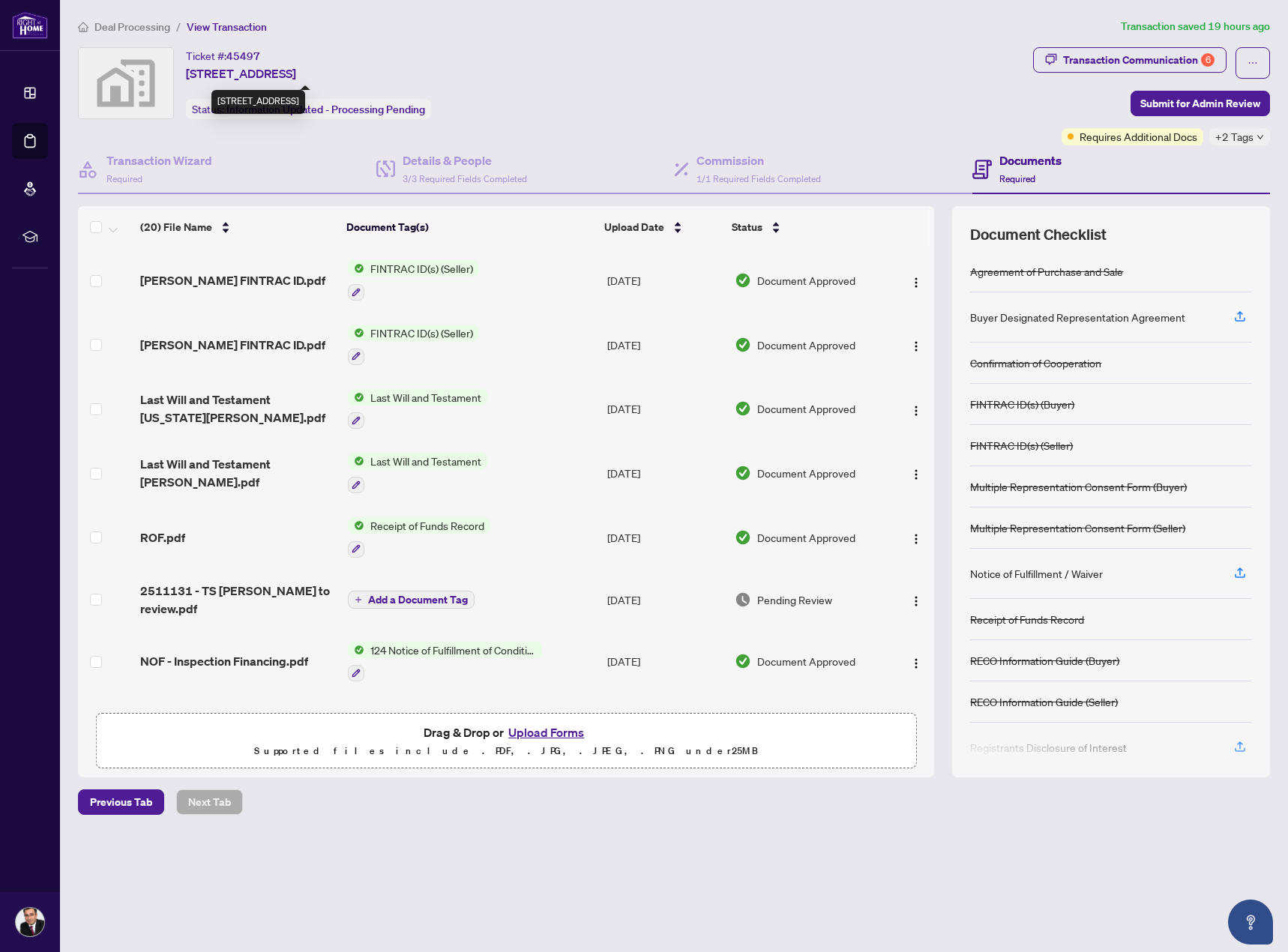
copy span "[STREET_ADDRESS]"
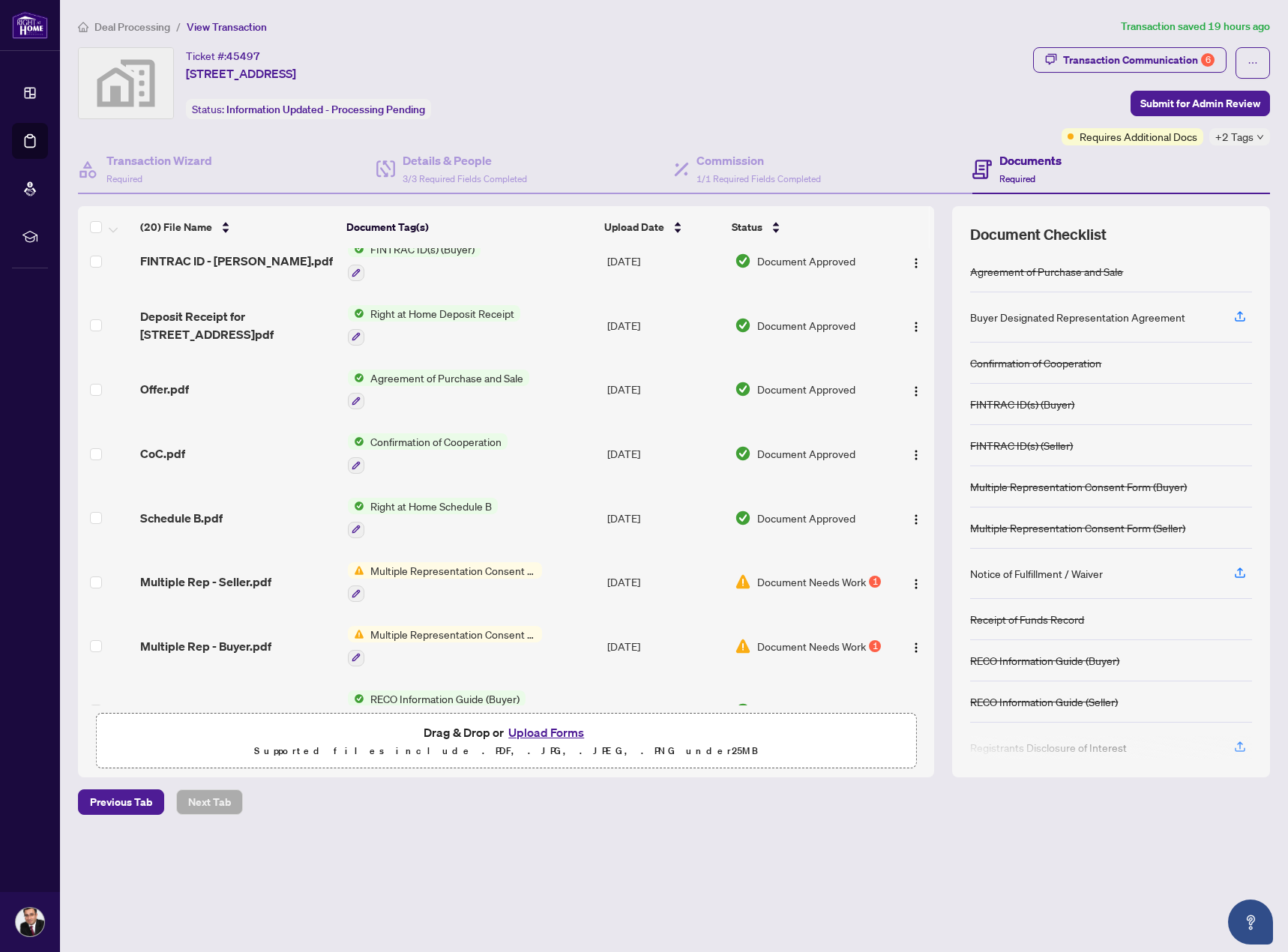
scroll to position [600, 0]
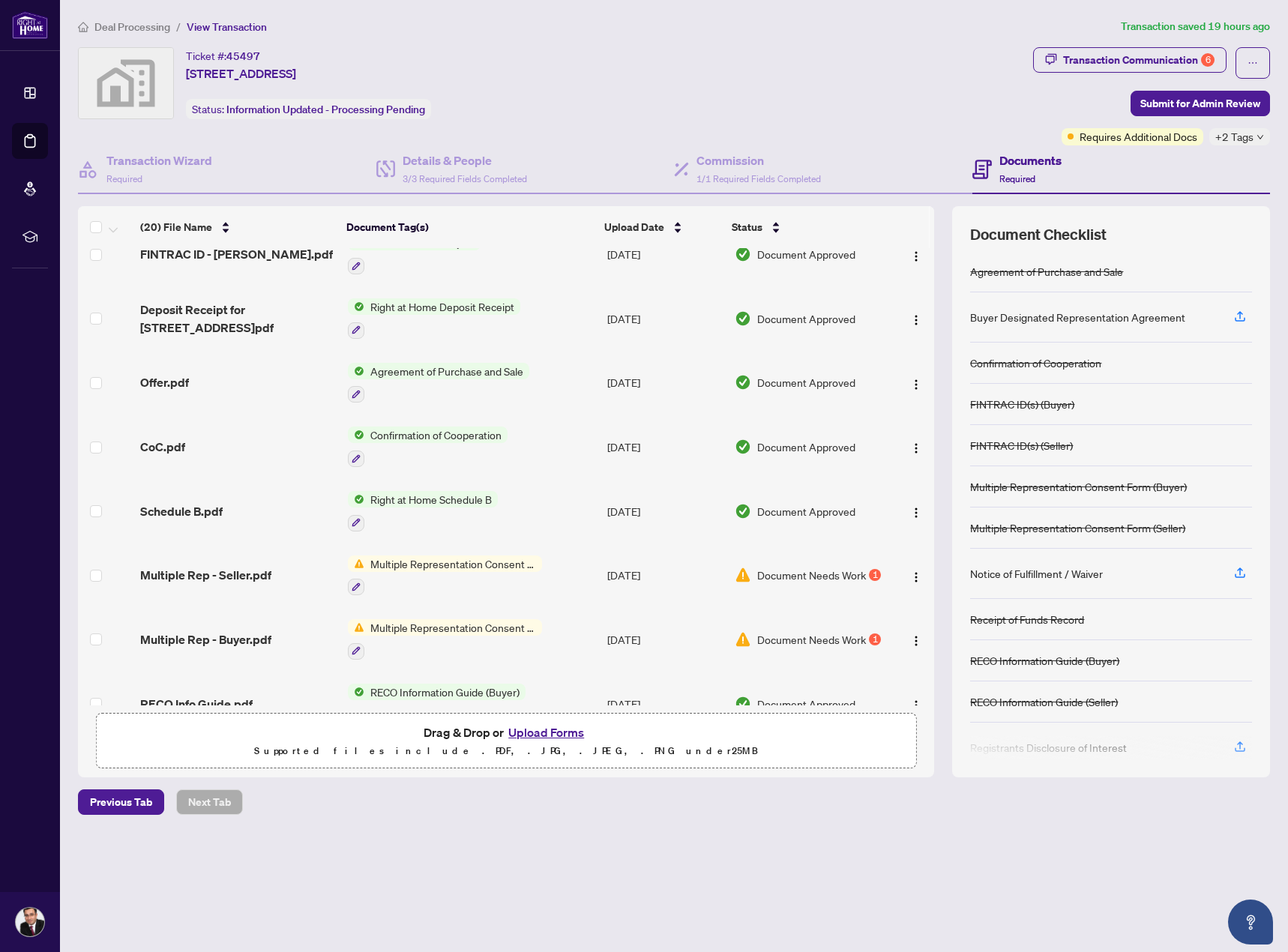
click at [472, 556] on span "Multiple Representation Consent Form (Seller)" at bounding box center [453, 564] width 178 height 16
click at [436, 616] on span "Multiple Representation Consent Form (Seller)" at bounding box center [452, 630] width 223 height 33
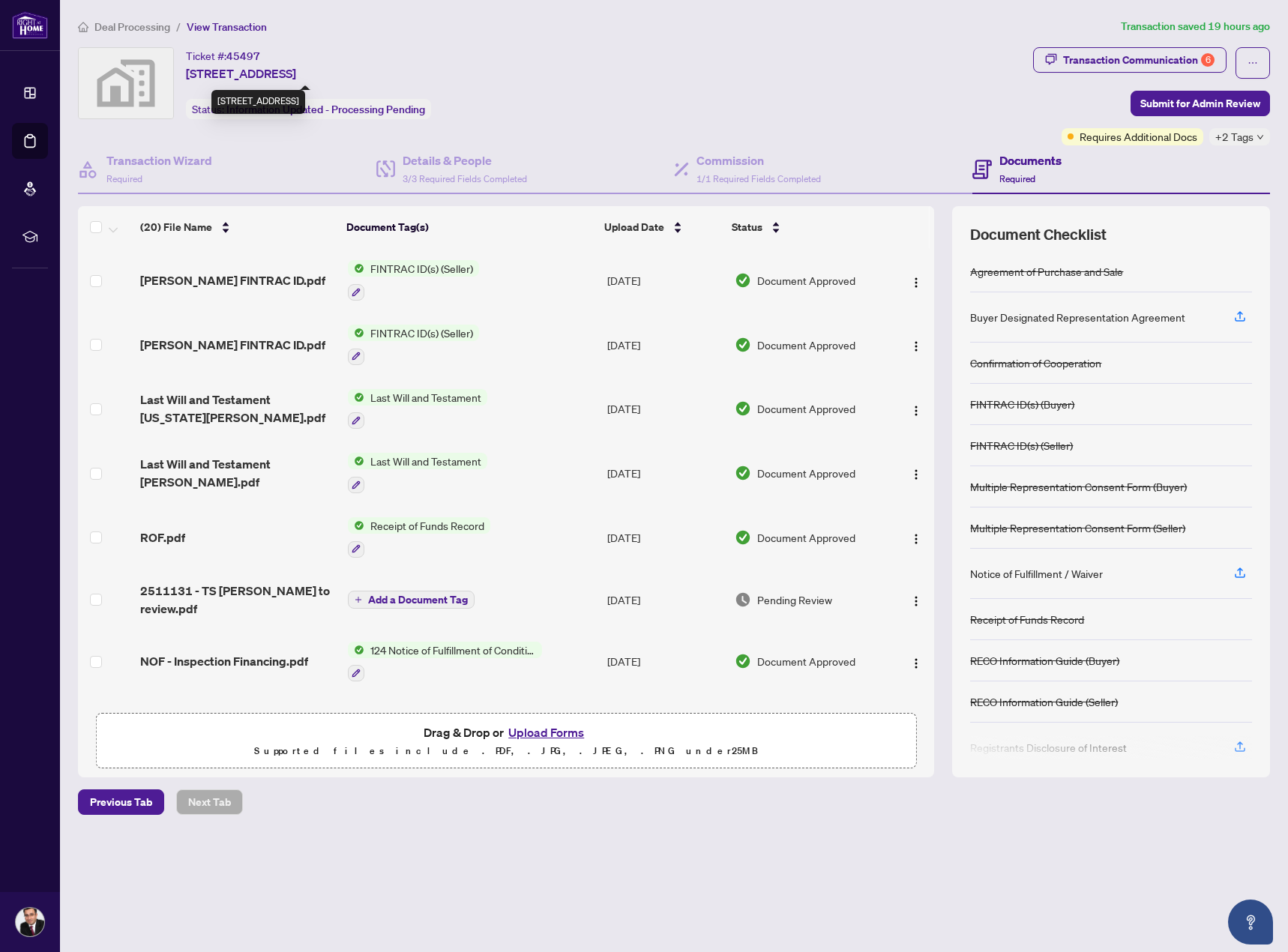
drag, startPoint x: 429, startPoint y: 81, endPoint x: 186, endPoint y: 79, distance: 243.0
click at [186, 79] on div "Ticket #: 45497 [STREET_ADDRESS] Status: Information Updated - Processing Pendi…" at bounding box center [308, 82] width 245 height 72
copy span "[STREET_ADDRESS]"
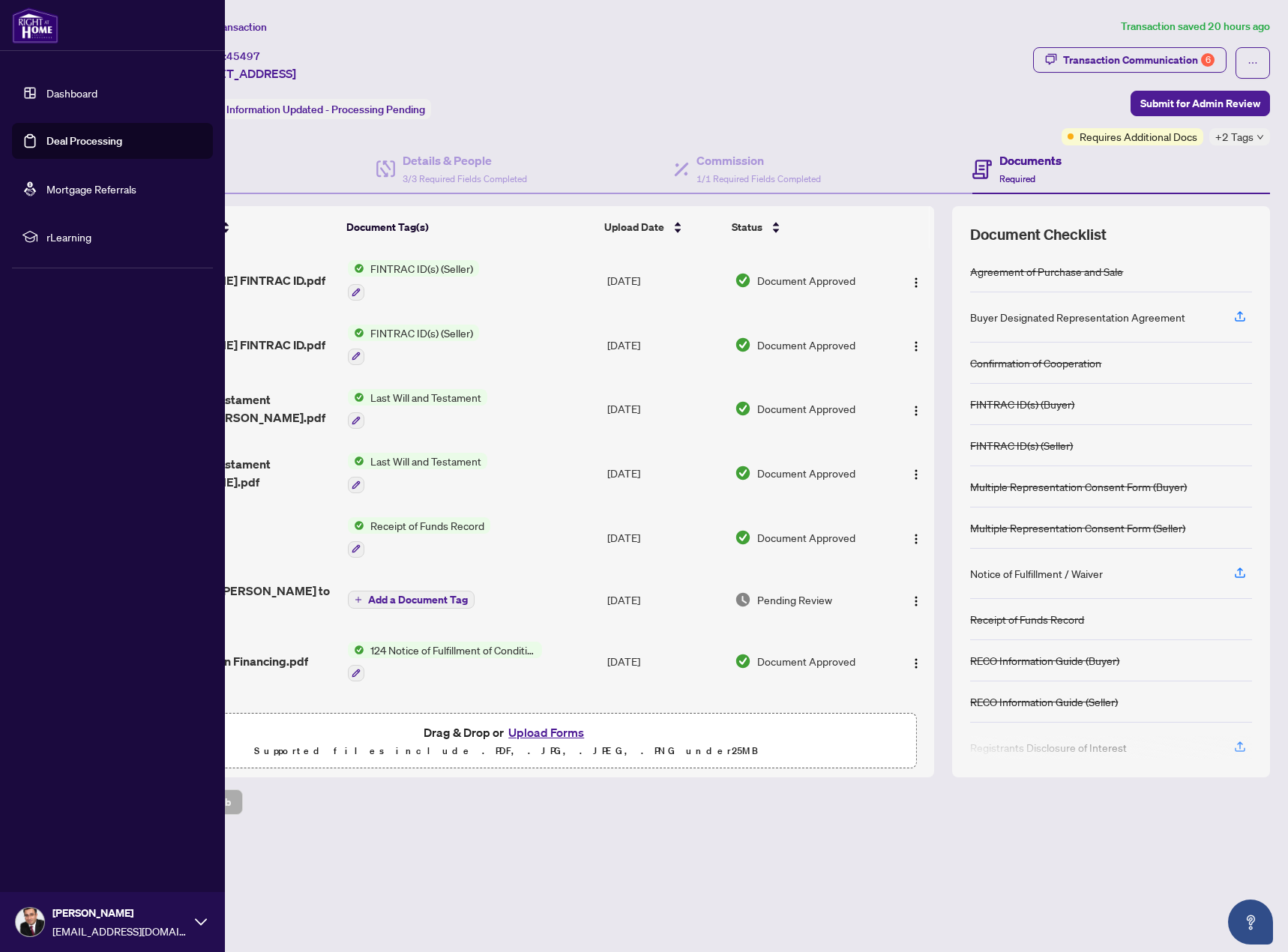
click at [74, 95] on link "Dashboard" at bounding box center [72, 93] width 51 height 13
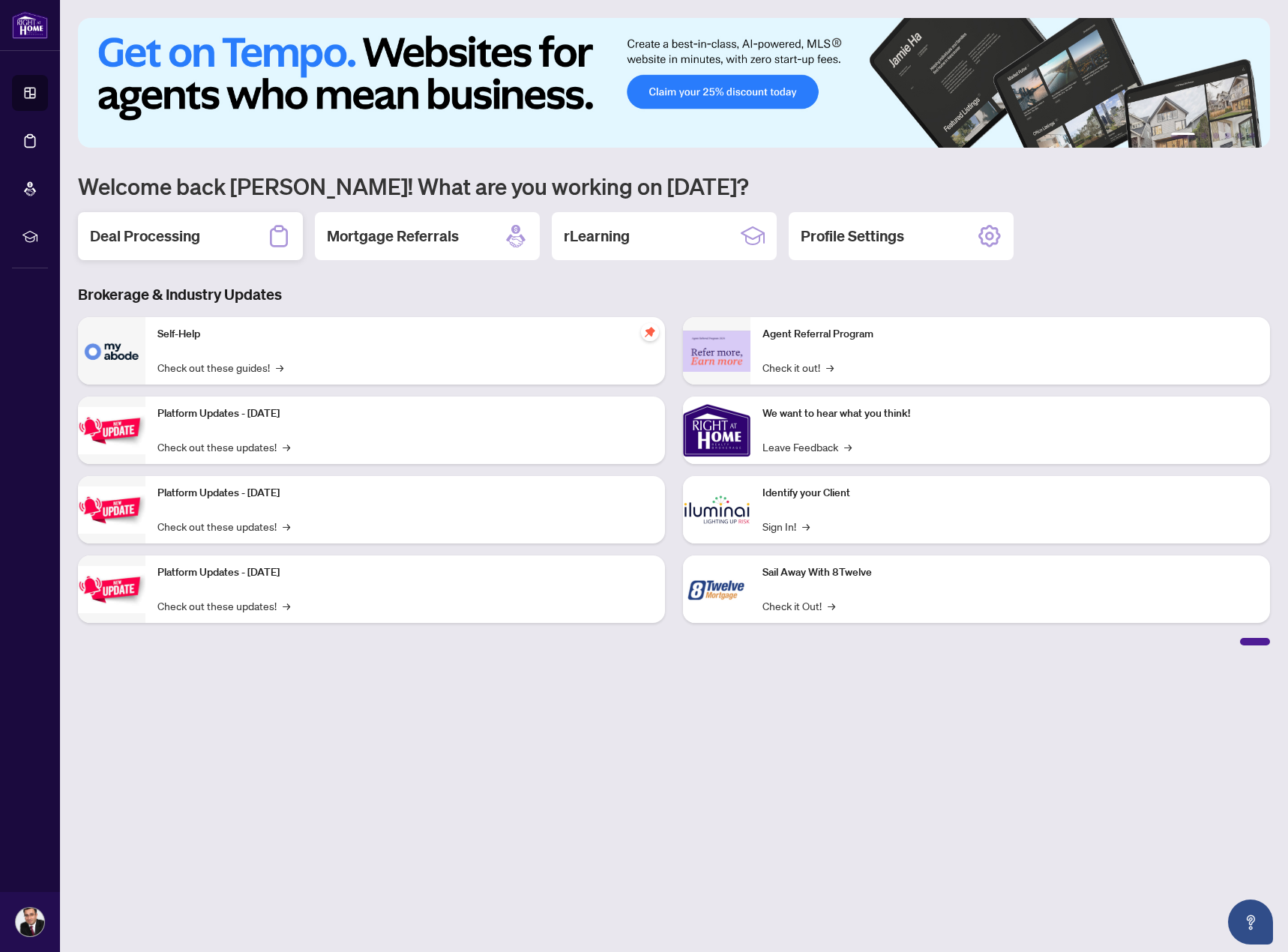
click at [194, 221] on div "Deal Processing" at bounding box center [190, 236] width 225 height 48
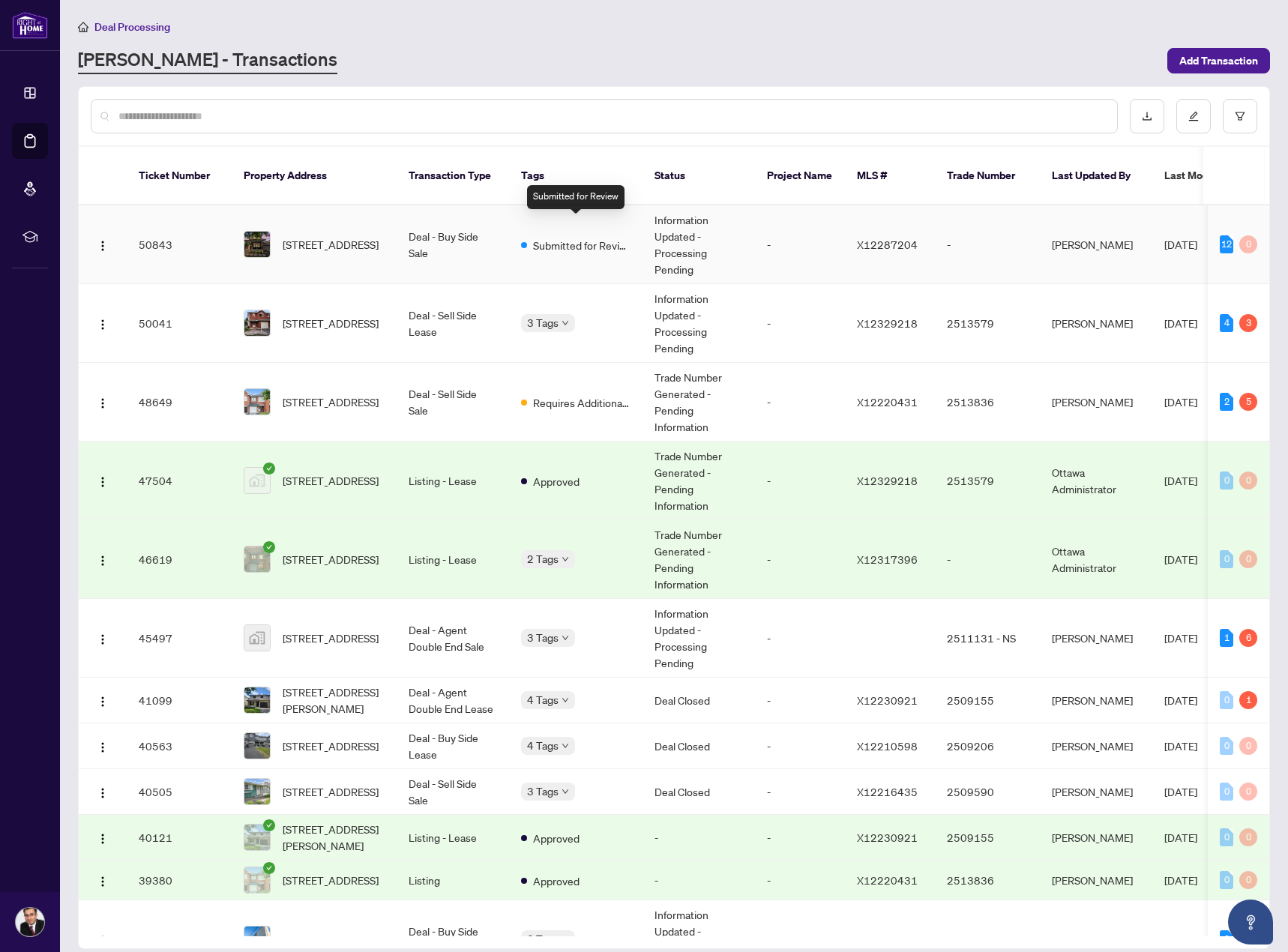
click at [571, 237] on span "Submitted for Review" at bounding box center [582, 245] width 97 height 16
